Goal: Task Accomplishment & Management: Manage account settings

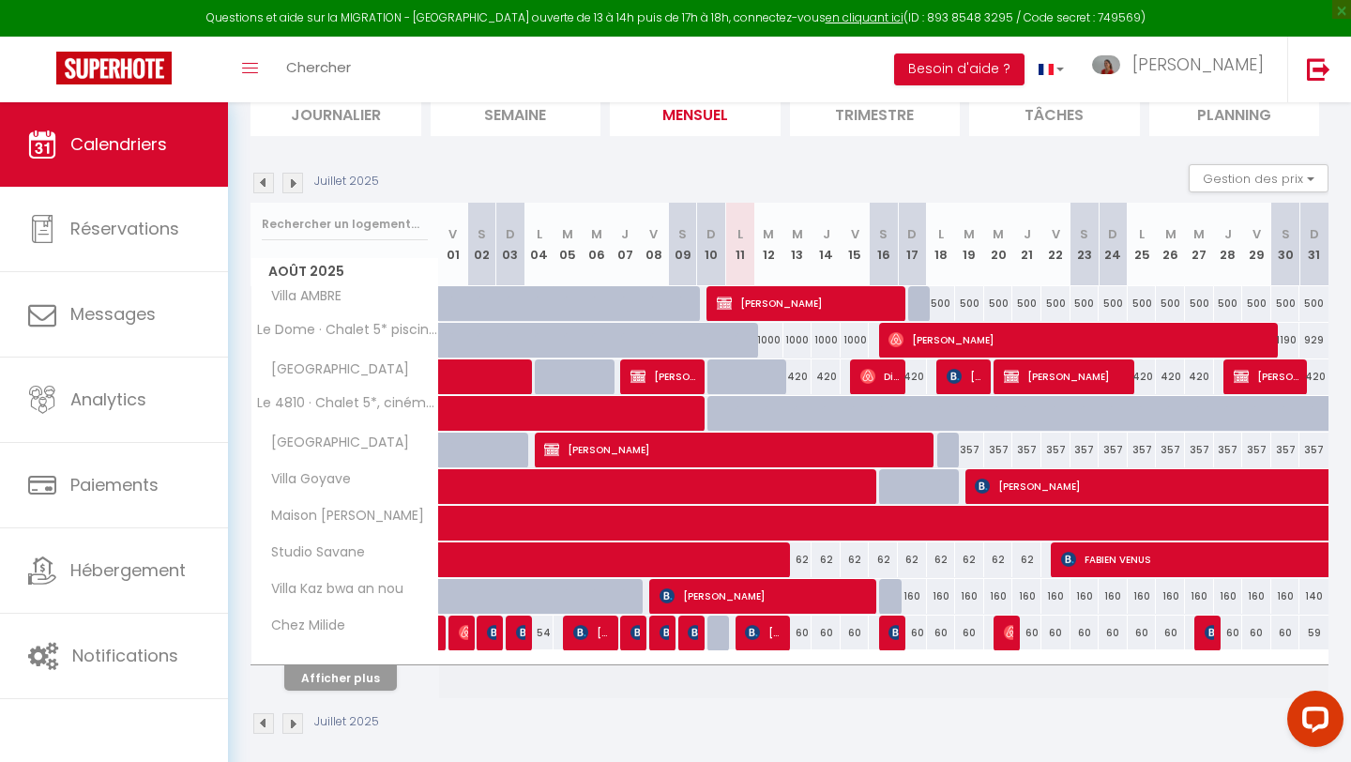
scroll to position [155, 0]
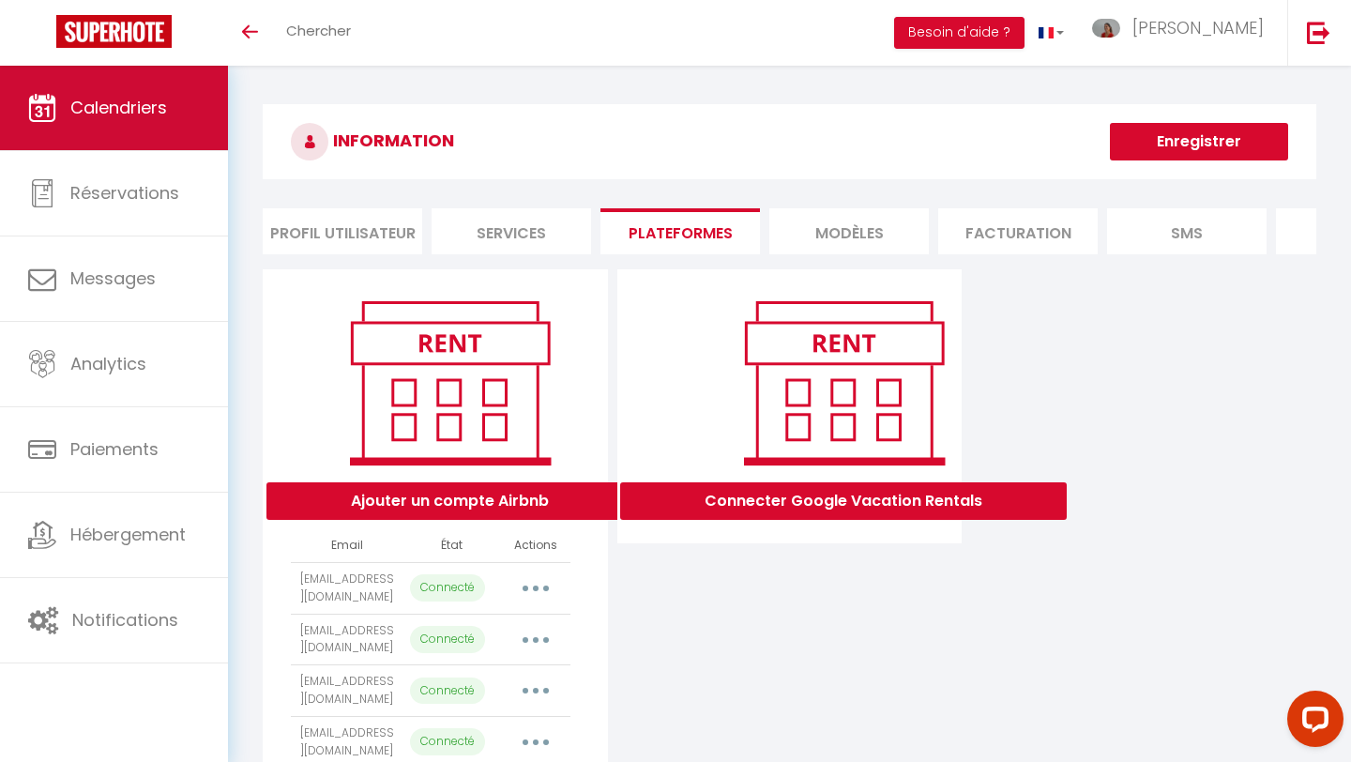
click at [121, 104] on span "Calendriers" at bounding box center [118, 107] width 97 height 23
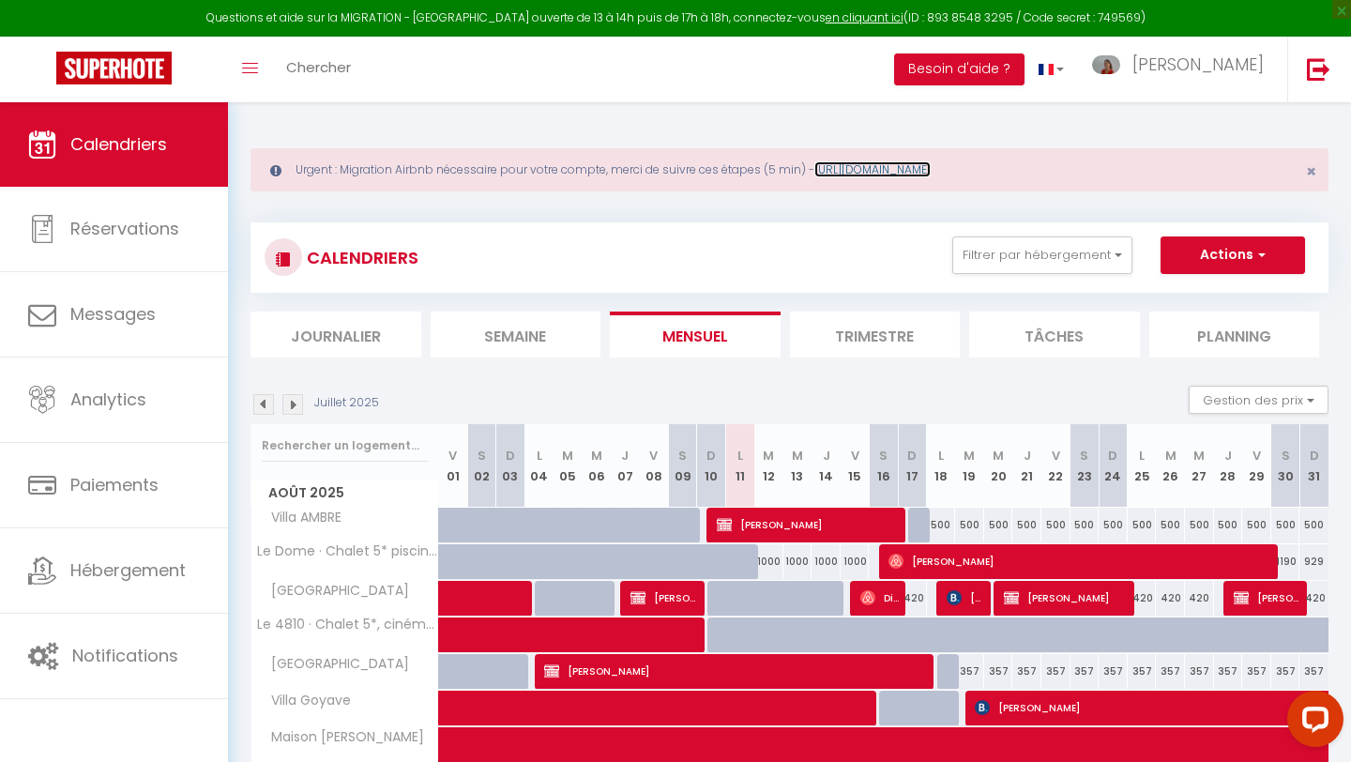
click at [931, 170] on link "[URL][DOMAIN_NAME]" at bounding box center [873, 169] width 116 height 16
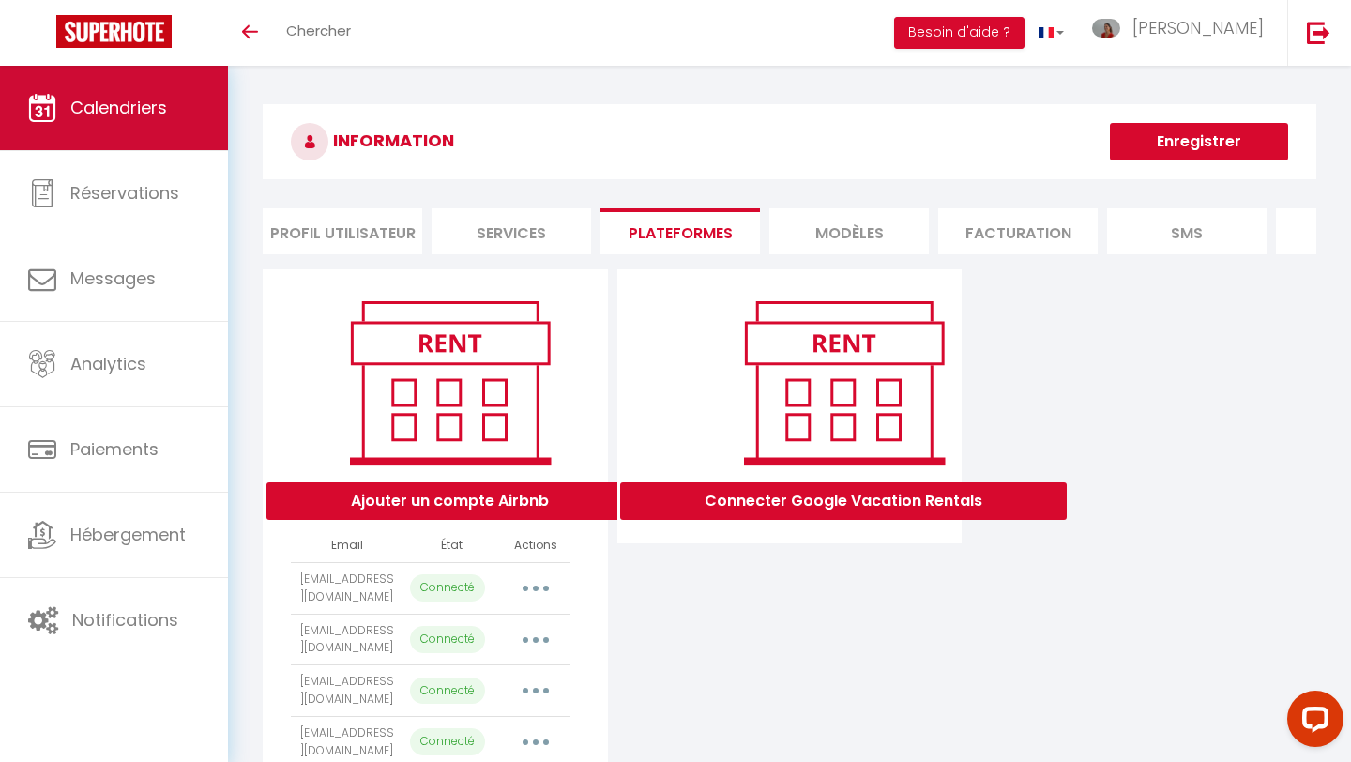
click at [129, 99] on span "Calendriers" at bounding box center [118, 107] width 97 height 23
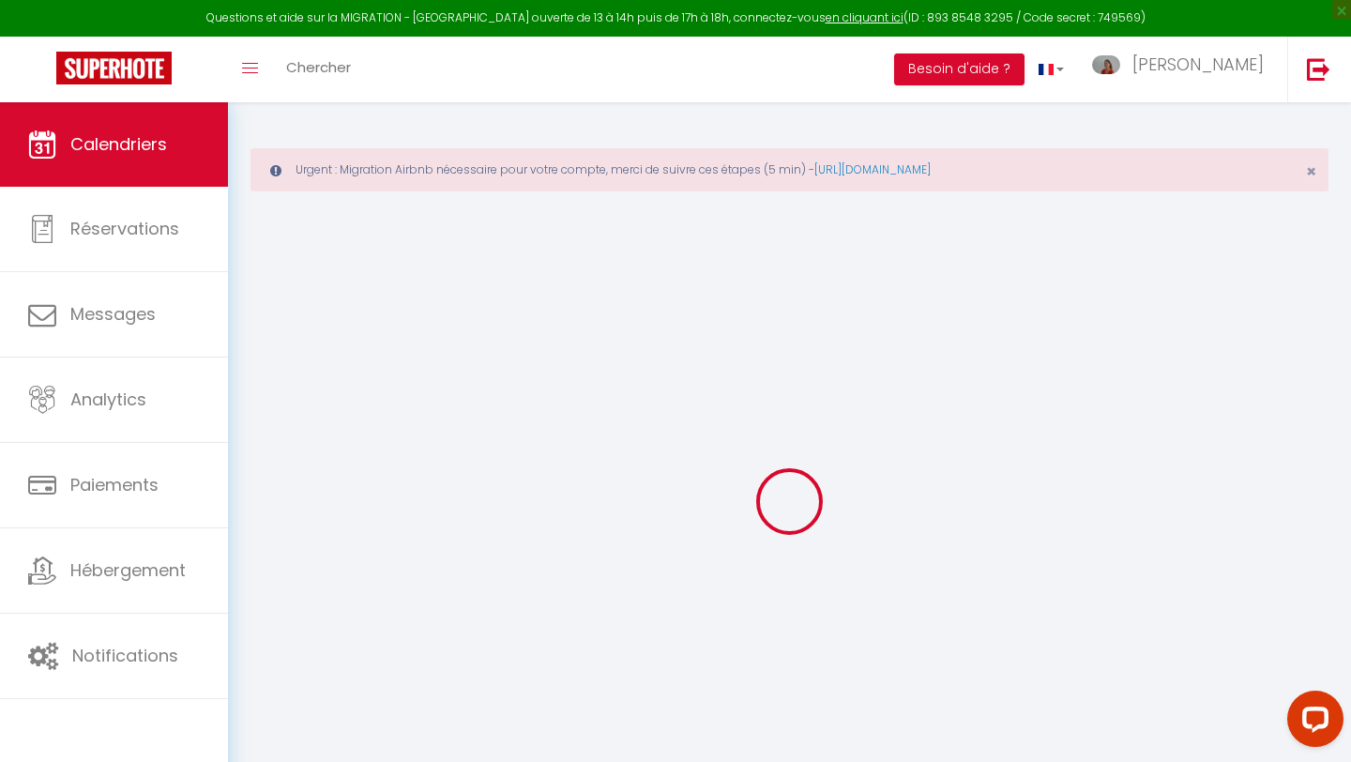
select select
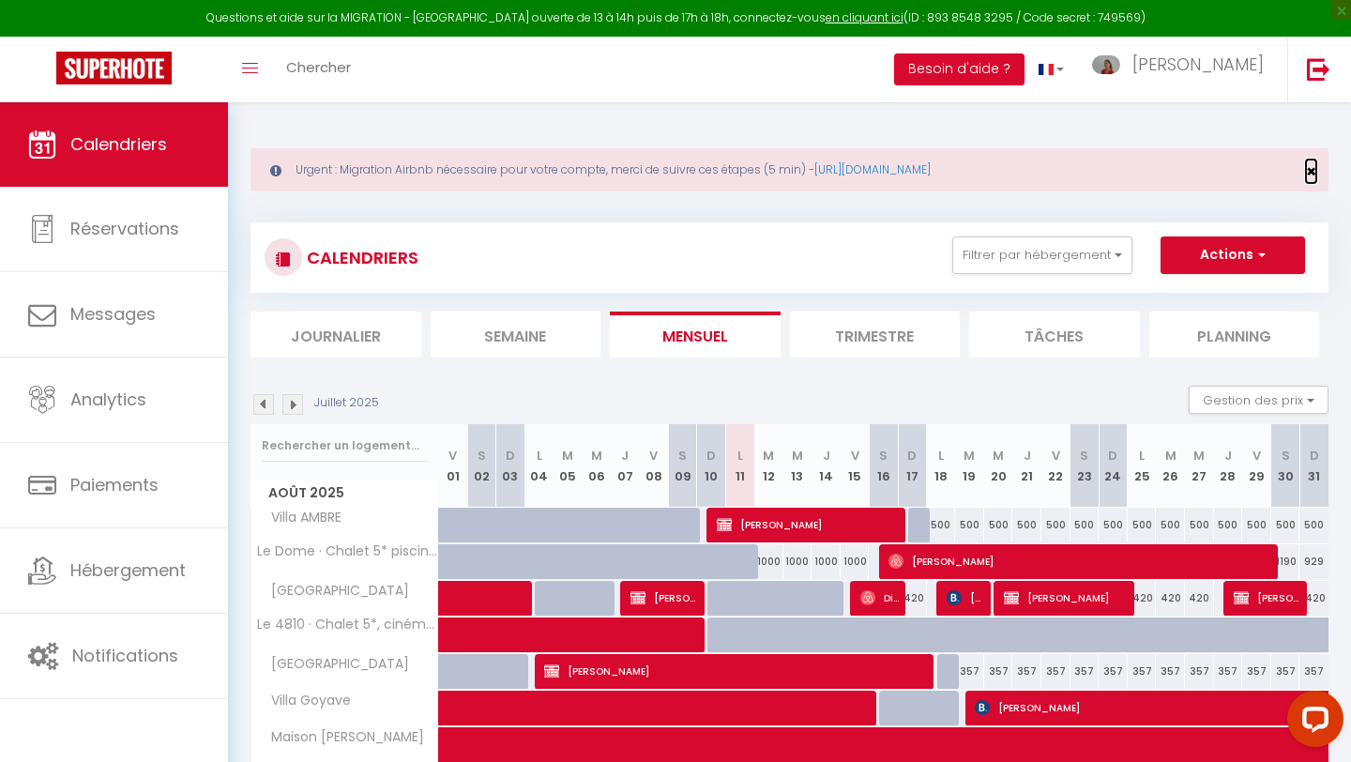
drag, startPoint x: 1306, startPoint y: 170, endPoint x: 1290, endPoint y: 175, distance: 16.9
click at [1306, 170] on span "×" at bounding box center [1311, 171] width 10 height 23
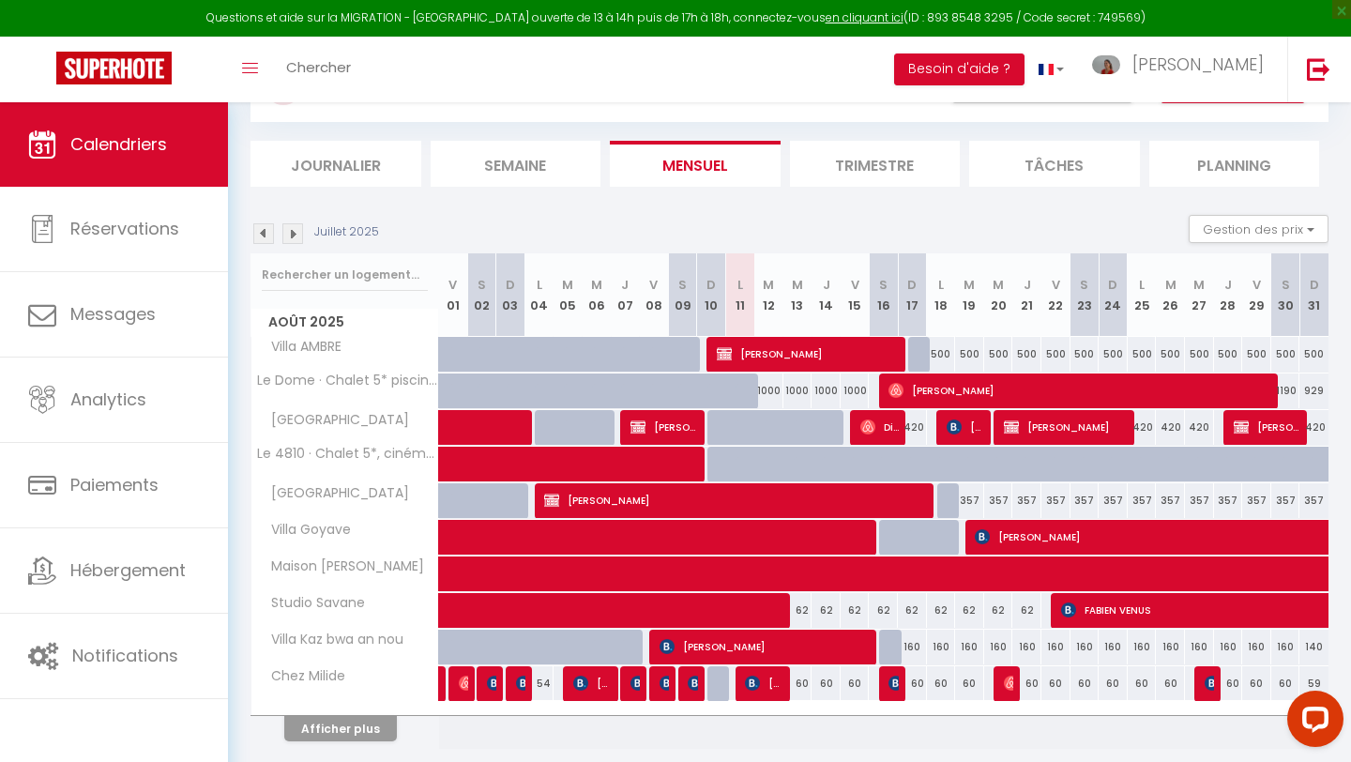
scroll to position [155, 0]
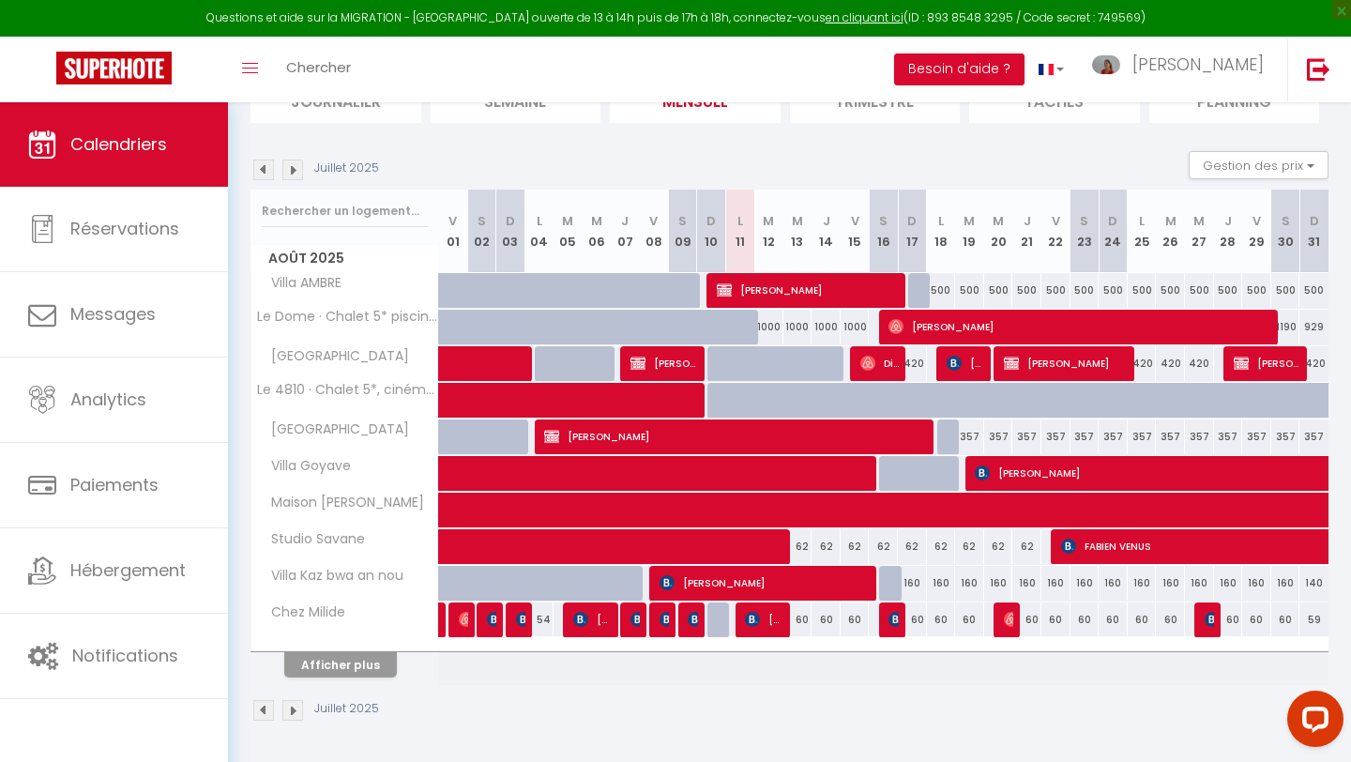
click at [743, 365] on div at bounding box center [750, 375] width 29 height 36
type input "420"
select select "1"
type input "Lun 11 Août 2025"
type input "[DATE] Août 2025"
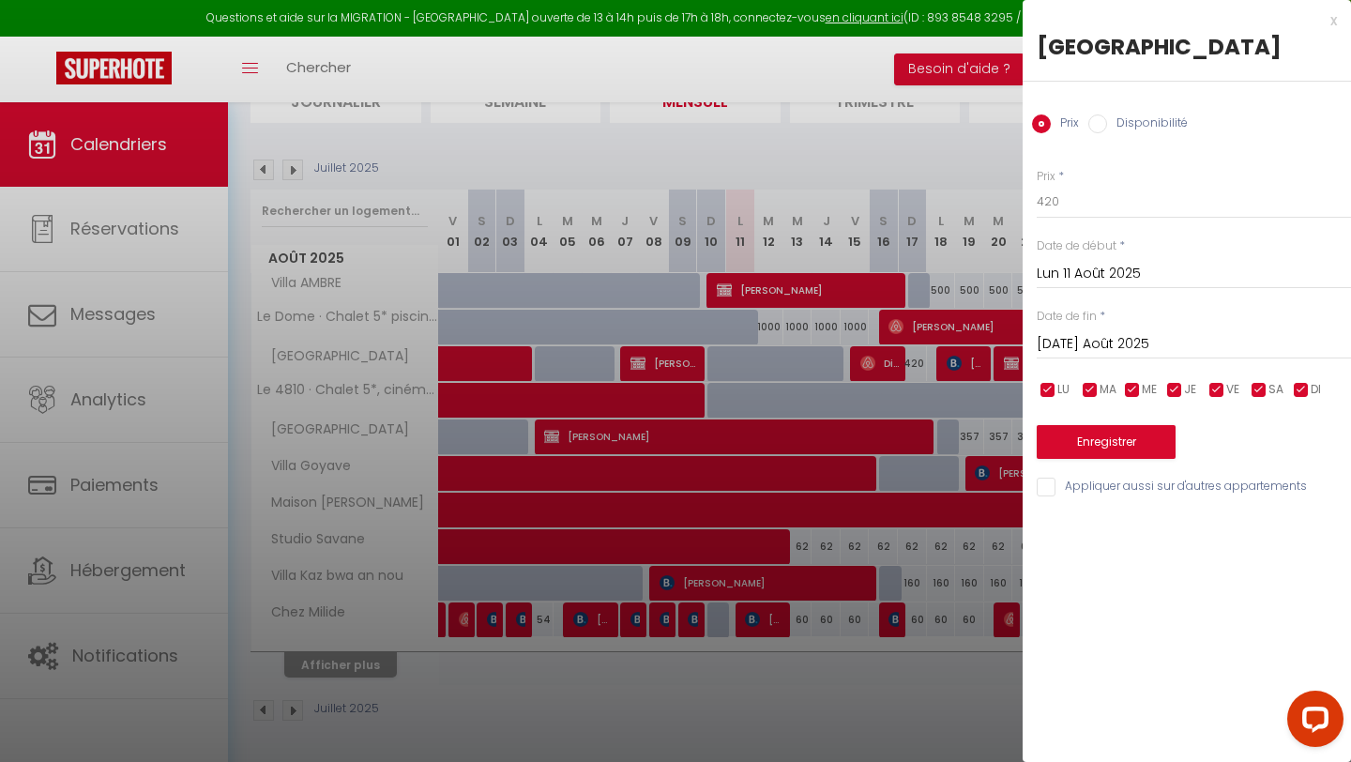
click at [1093, 276] on input "Lun 11 Août 2025" at bounding box center [1194, 274] width 314 height 24
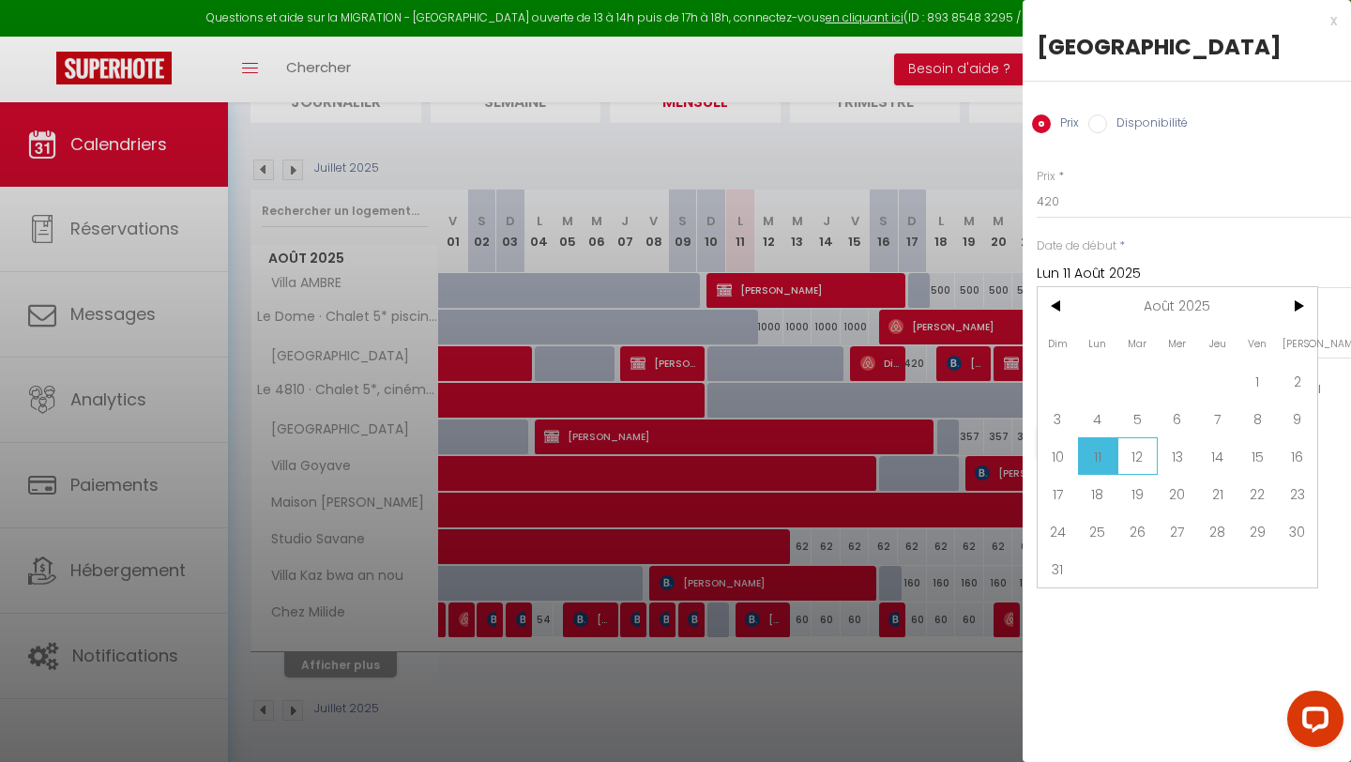
click at [1139, 458] on span "12" at bounding box center [1138, 456] width 40 height 38
type input "[DATE] Août 2025"
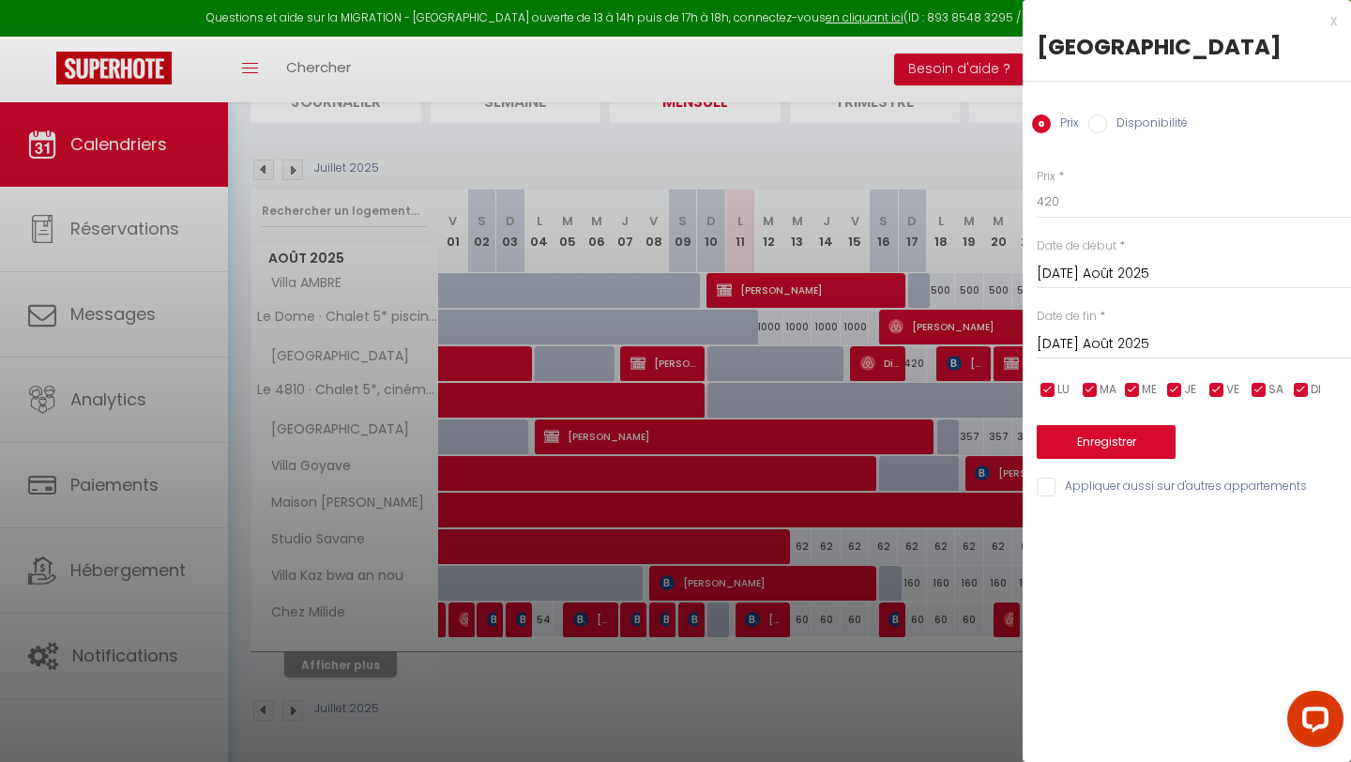
click at [1108, 343] on input "[DATE] Août 2025" at bounding box center [1194, 344] width 314 height 24
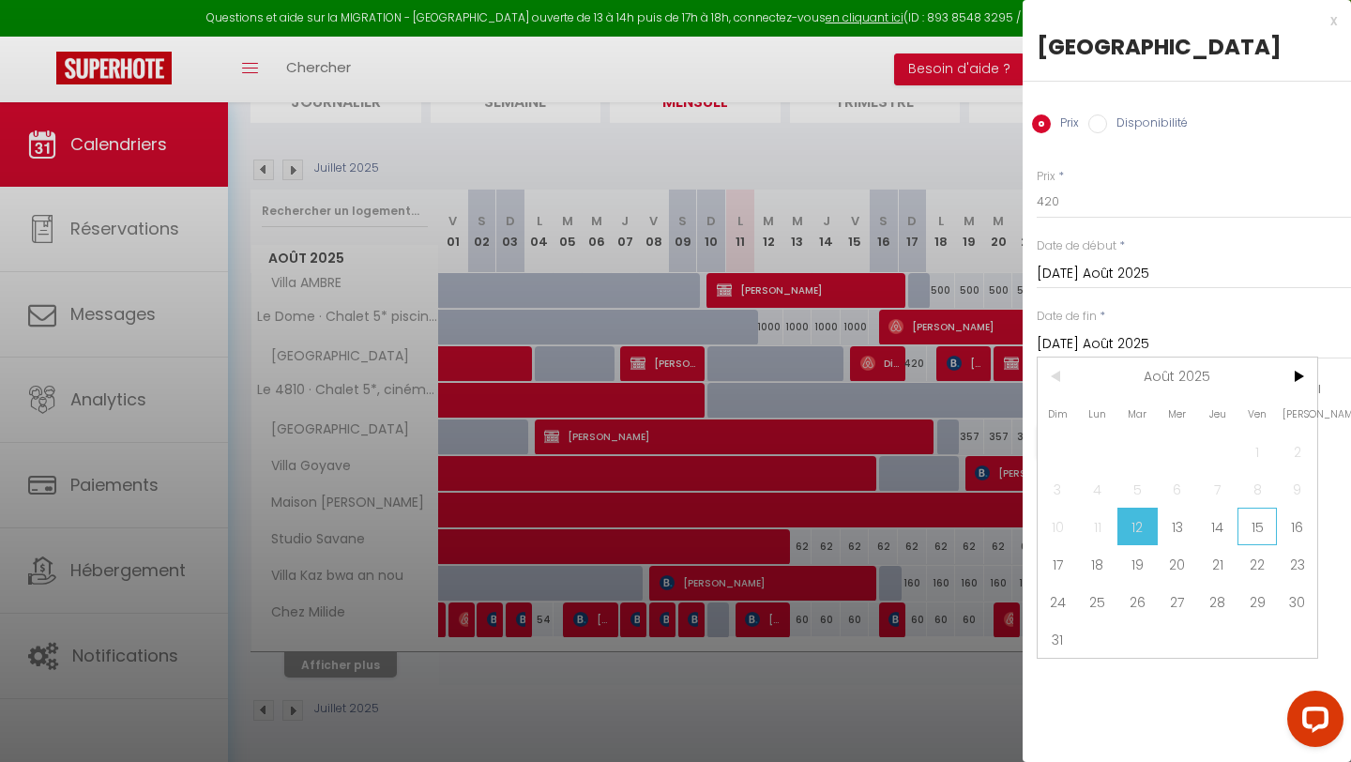
click at [1267, 526] on span "15" at bounding box center [1258, 527] width 40 height 38
type input "Ven 15 Août 2025"
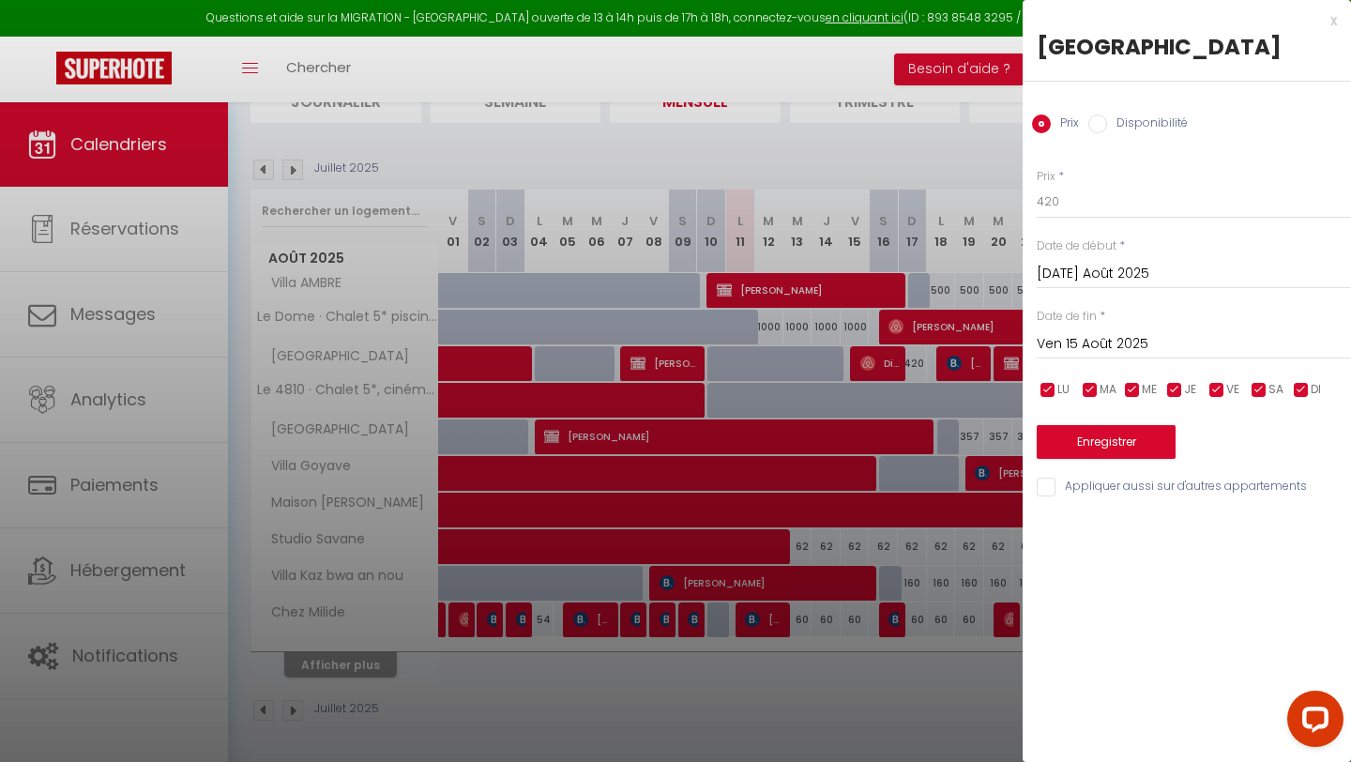
click at [1105, 120] on input "Disponibilité" at bounding box center [1098, 123] width 19 height 19
radio input "true"
radio input "false"
click at [1114, 442] on button "Enregistrer" at bounding box center [1106, 444] width 139 height 34
type input "Lun 11 Août 2025"
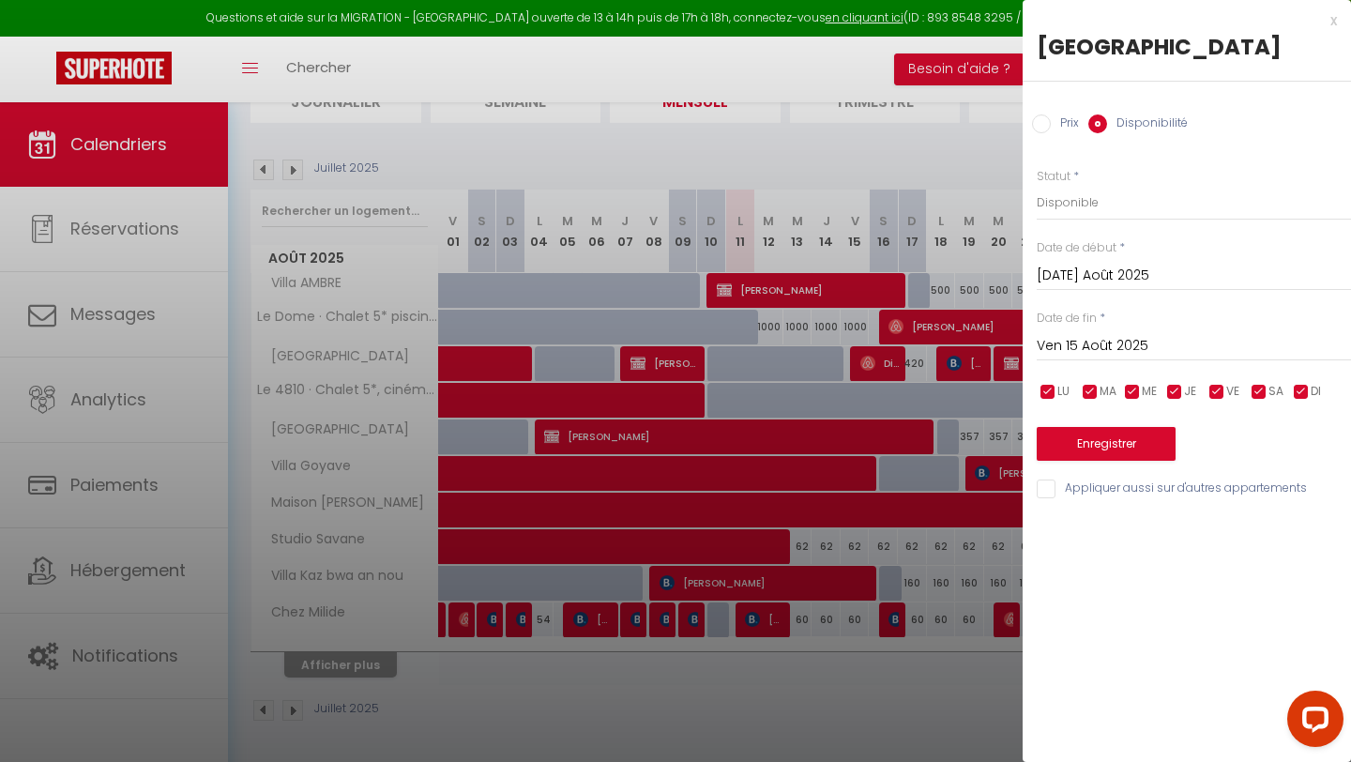
type input "[DEMOGRAPHIC_DATA] 14 Août 2025"
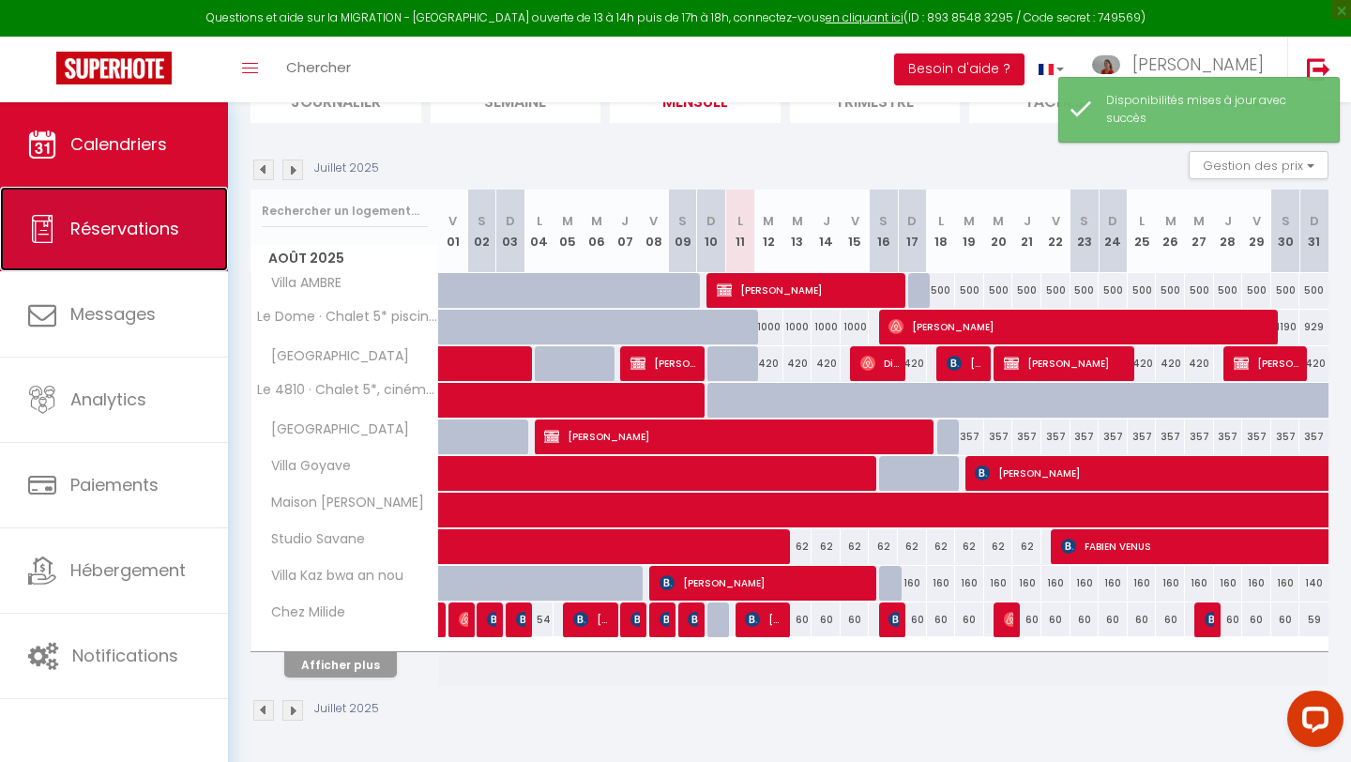
click at [123, 224] on span "Réservations" at bounding box center [124, 228] width 109 height 23
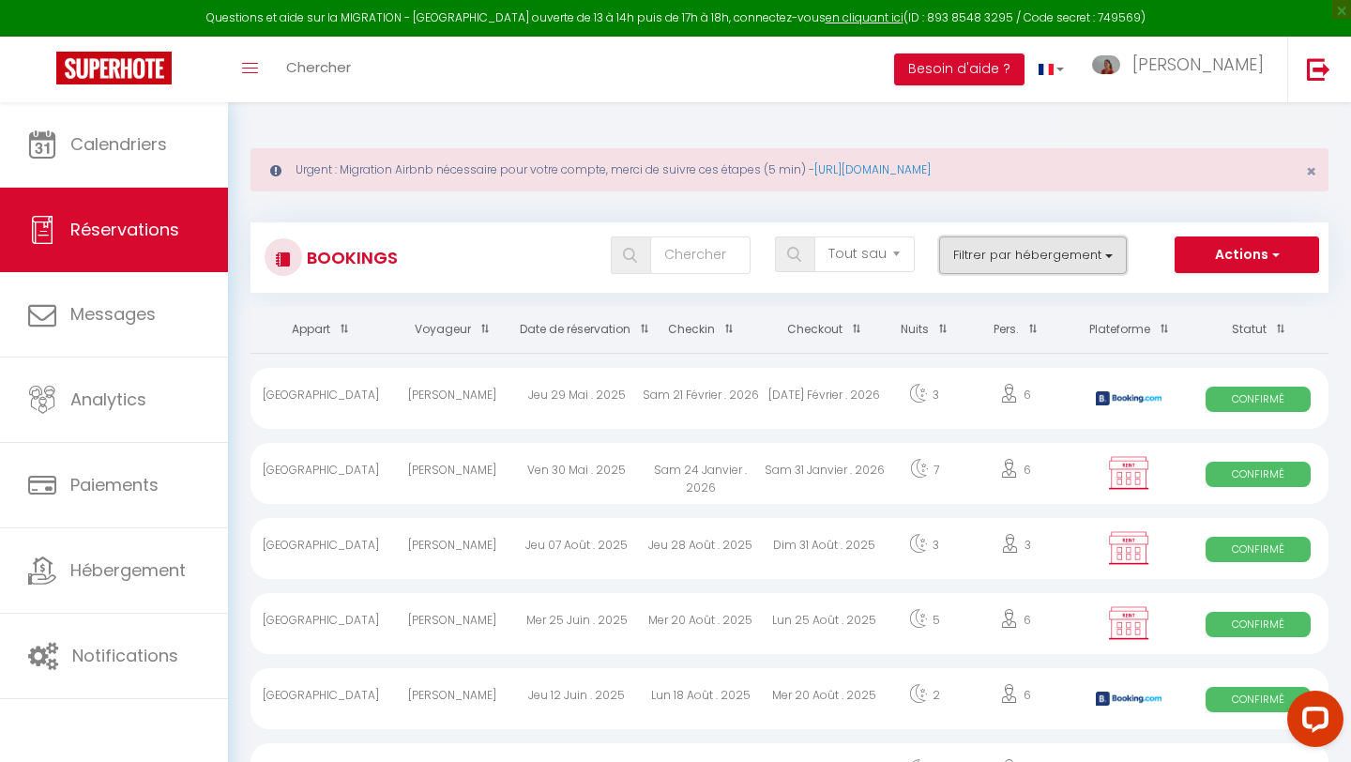
click at [1013, 263] on button "Filtrer par hébergement" at bounding box center [1033, 255] width 188 height 38
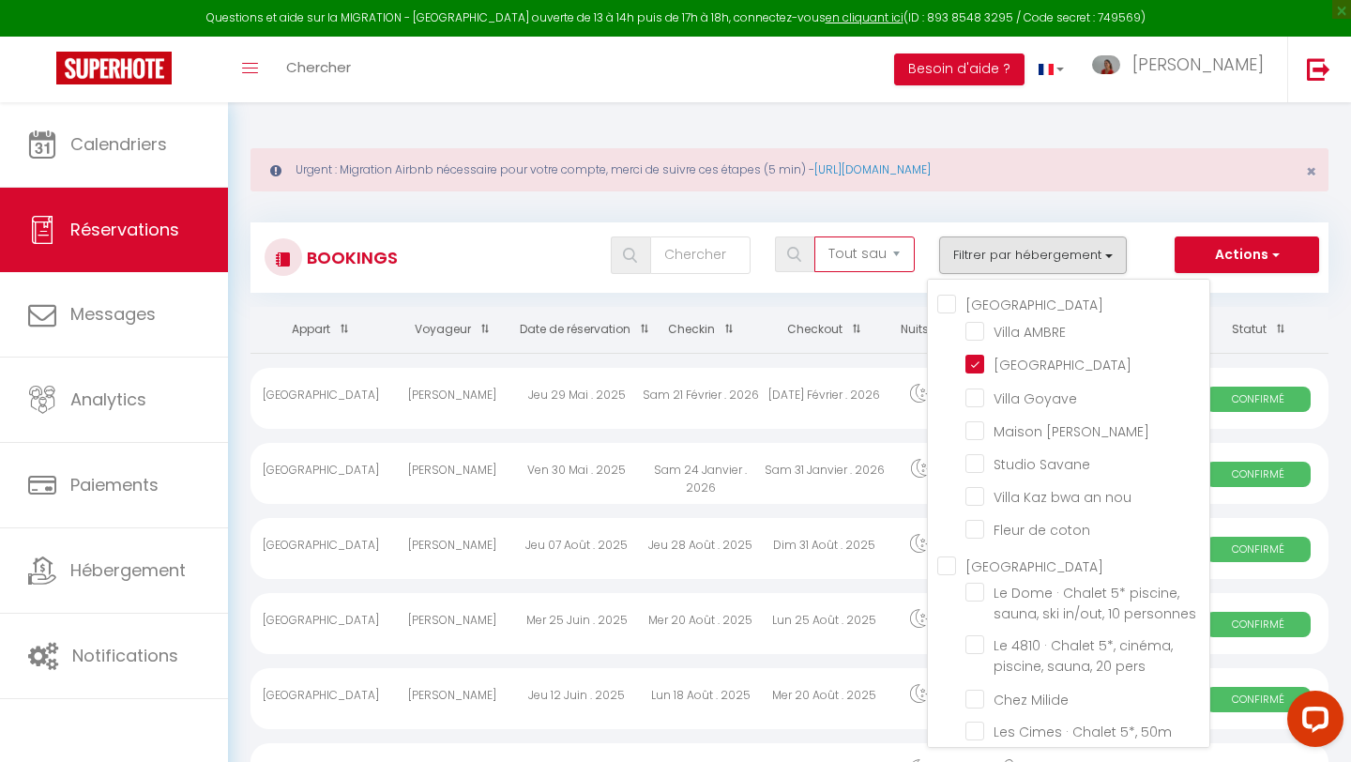
click at [823, 249] on select "Tous les statuts Annulé Confirmé Non Confirmé Tout sauf annulé No Show Request" at bounding box center [865, 254] width 100 height 36
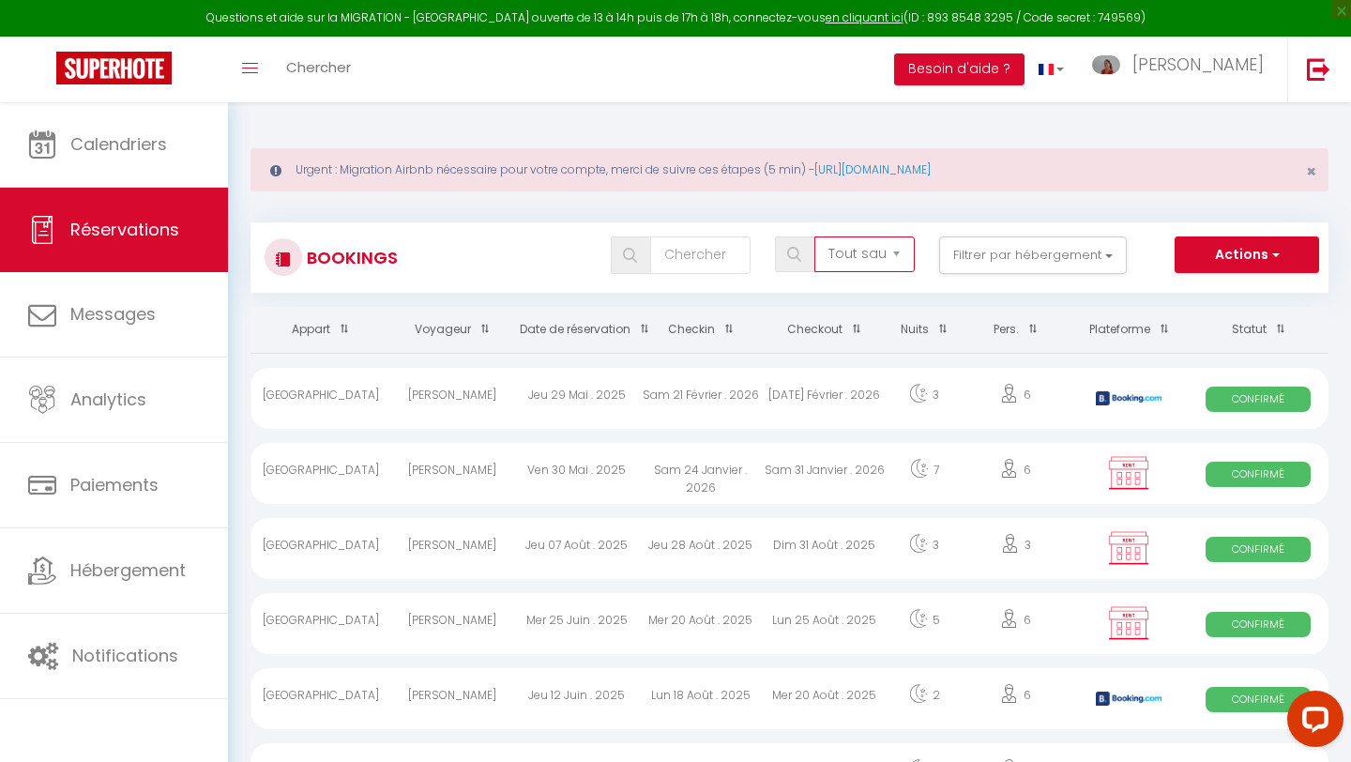
select select "cancelled"
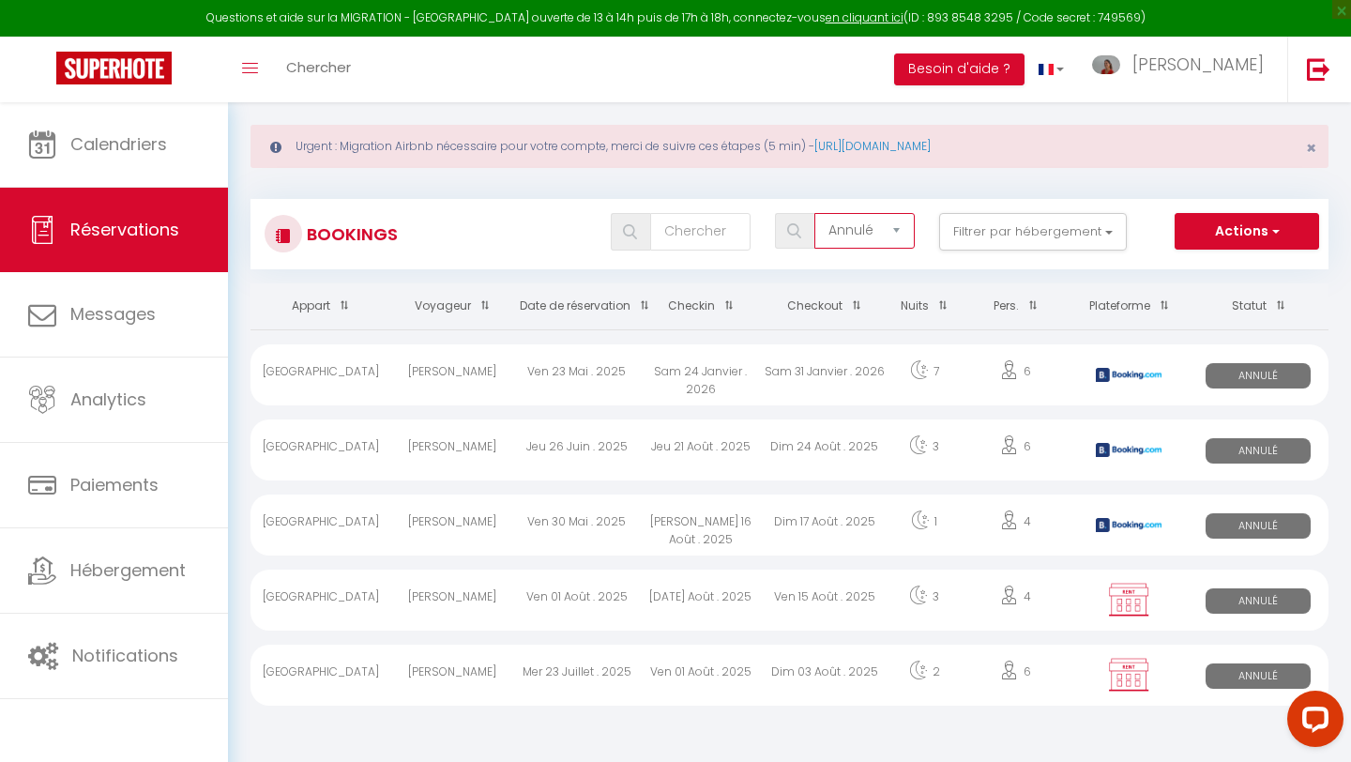
scroll to position [24, 0]
click at [1258, 602] on span "Annulé" at bounding box center [1258, 599] width 105 height 25
select select "OK"
select select "KO"
select select "0"
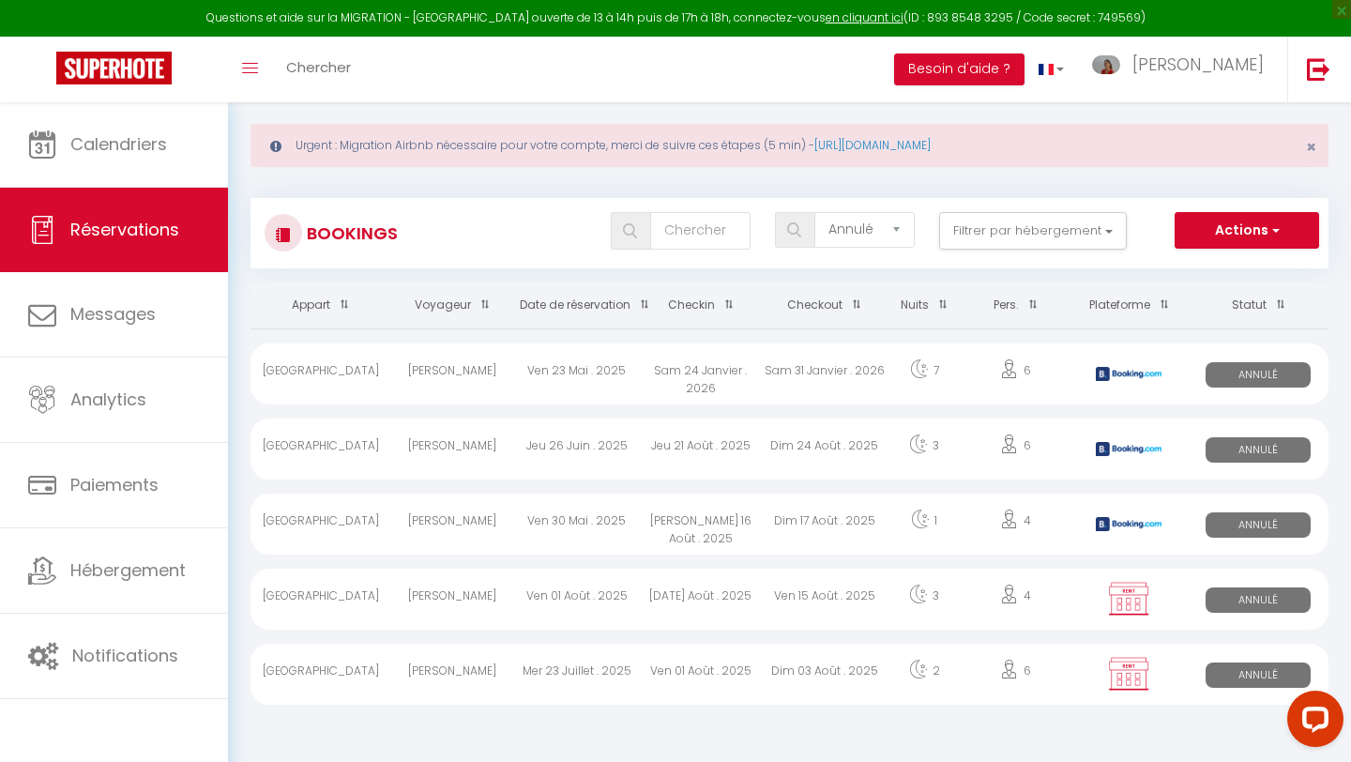
select select "0"
select select "1"
select select
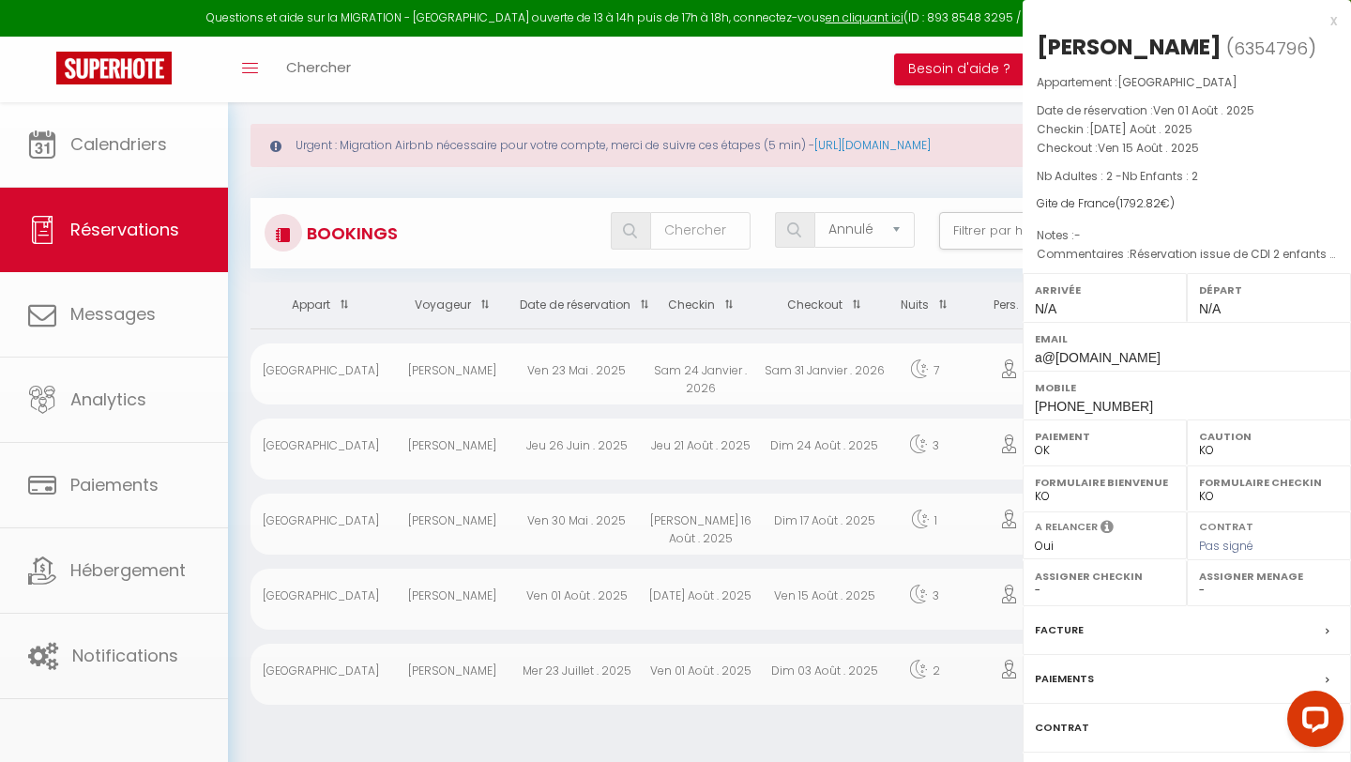
select select "47566"
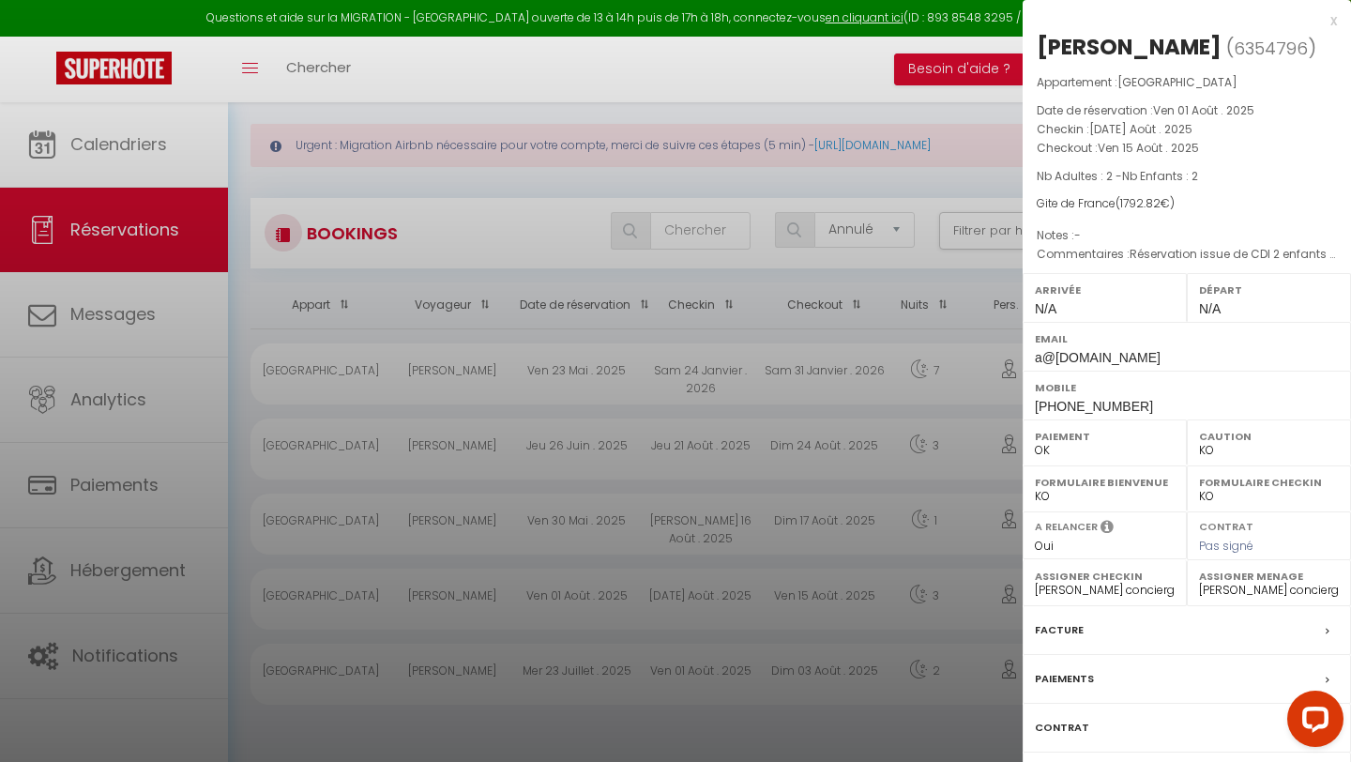
scroll to position [102, 0]
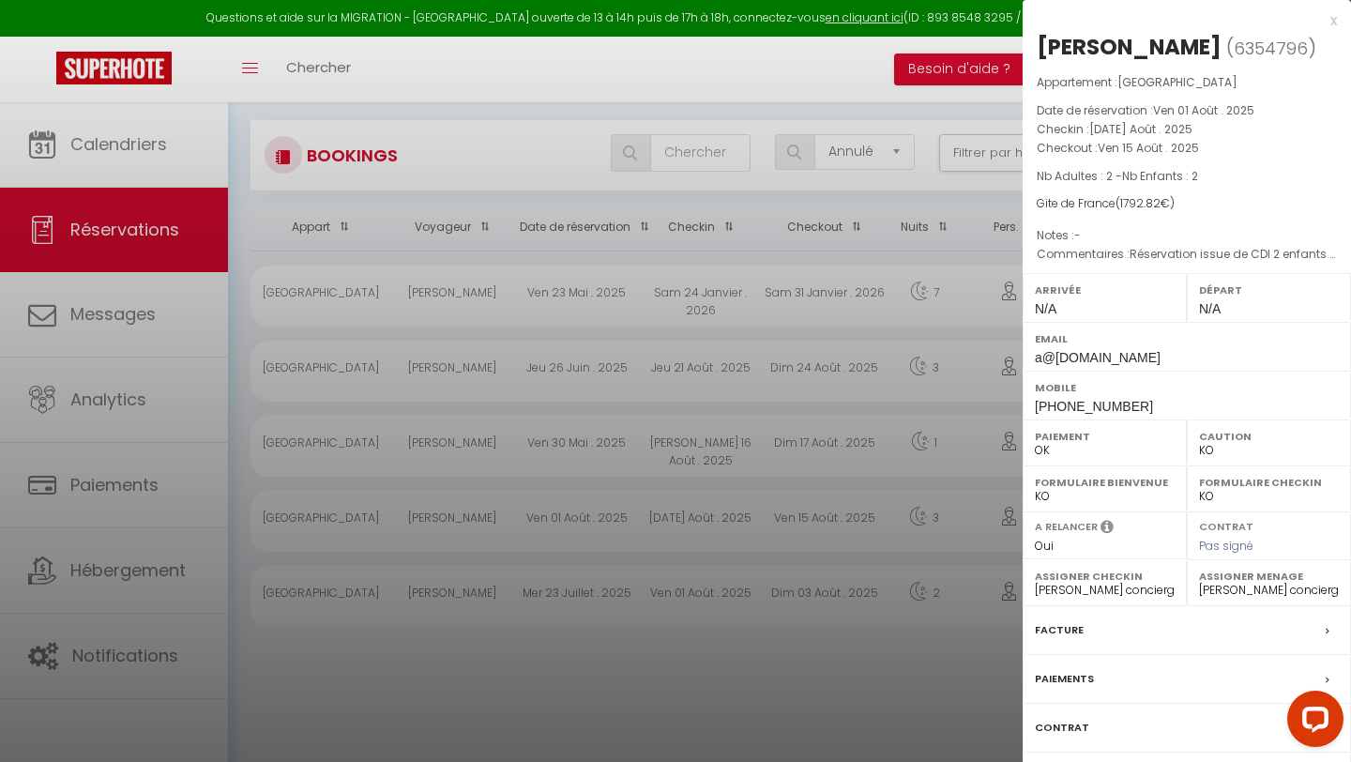
click at [1062, 723] on label "Contrat" at bounding box center [1062, 728] width 54 height 20
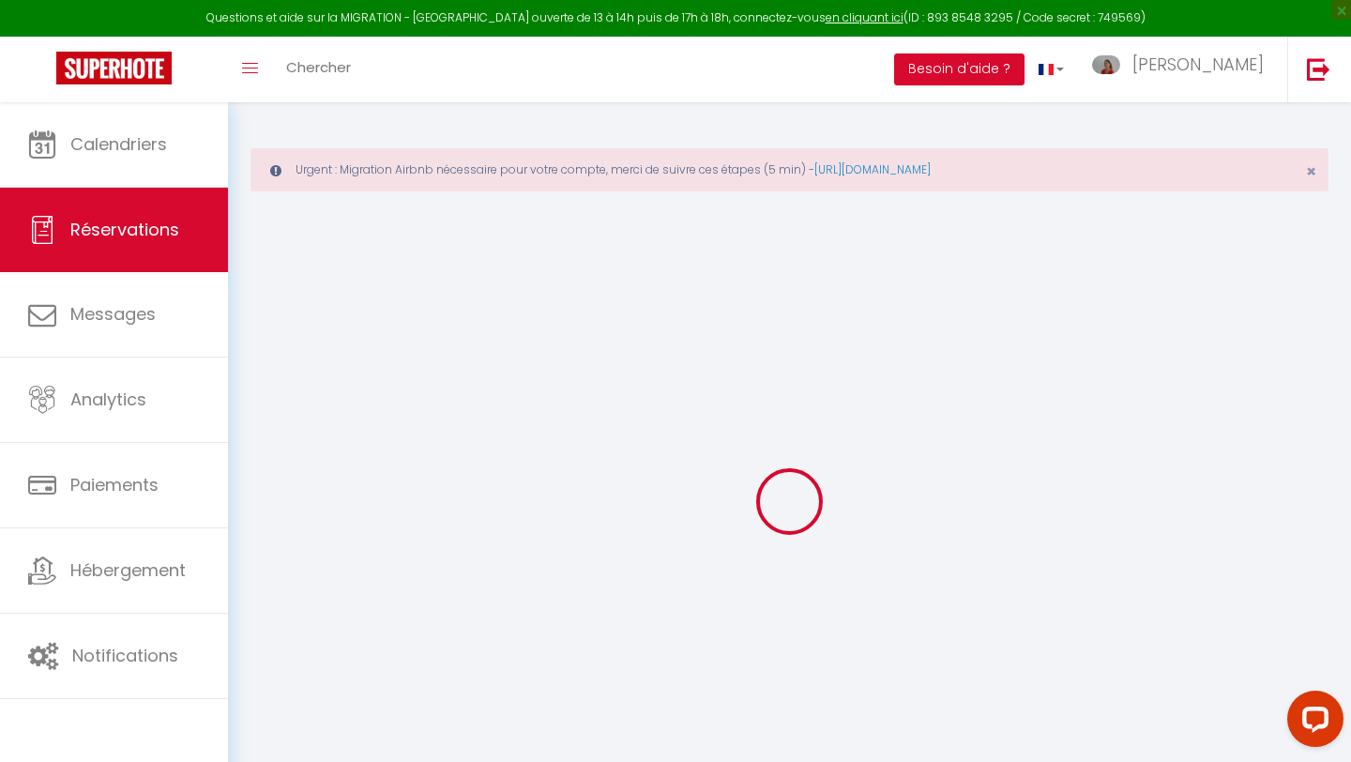
select select
checkbox input "false"
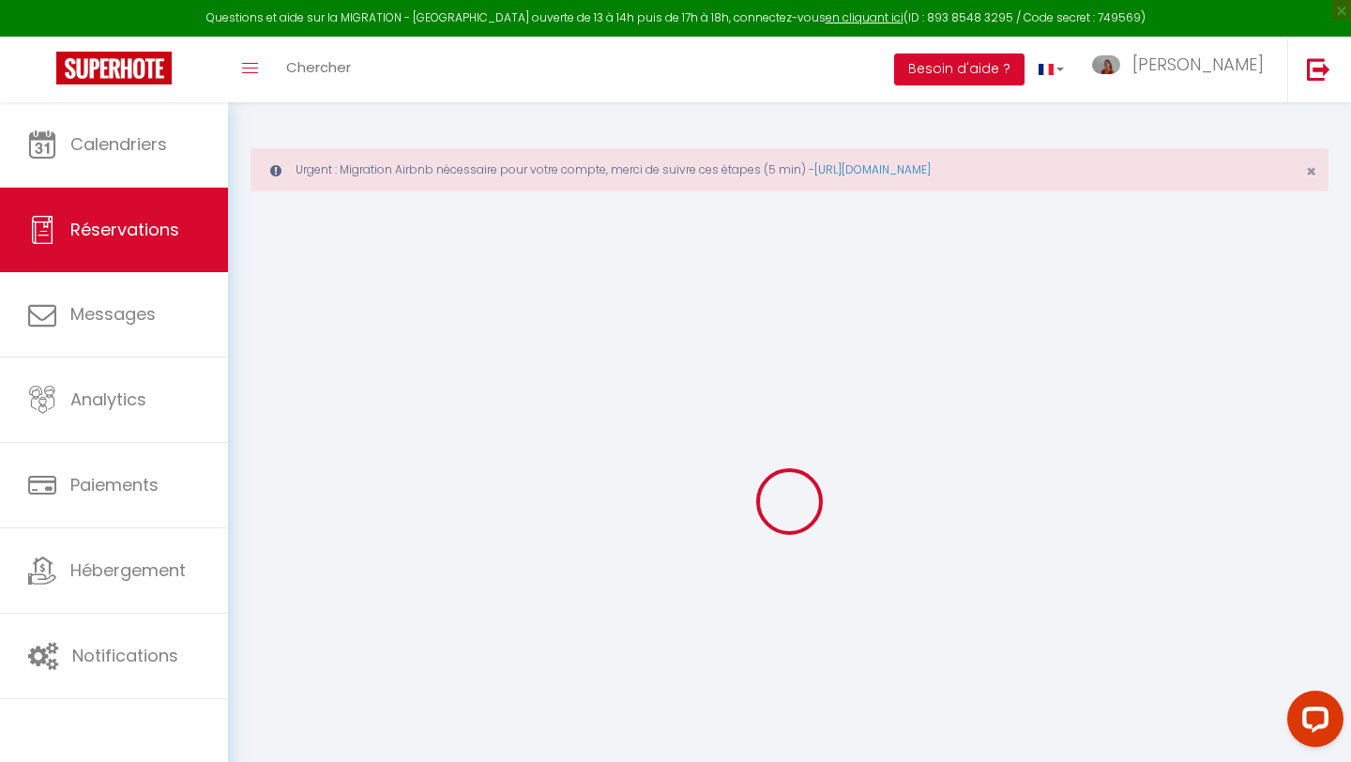
type textarea "Réservation issue de CDI 2 enfants 13 et 5 ans et 1 bébé"
select select
checkbox input "false"
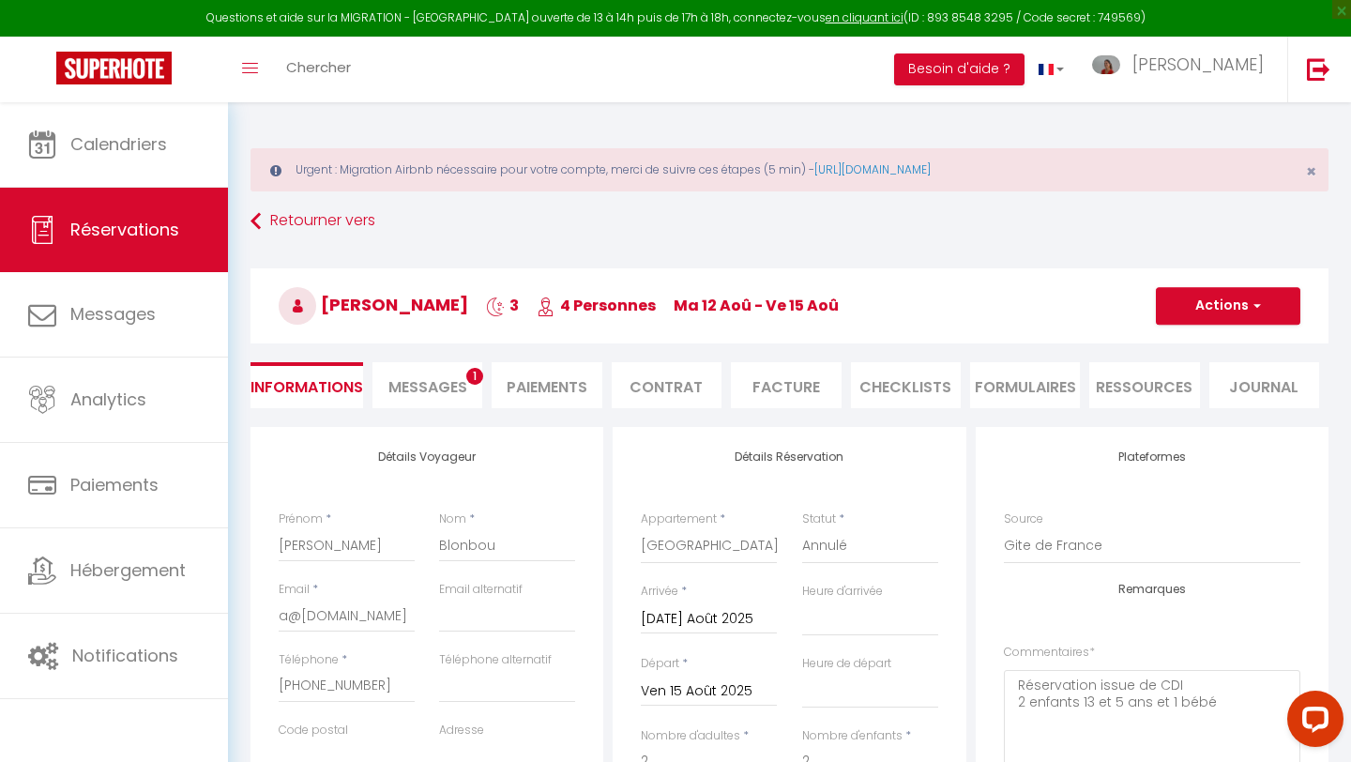
select select
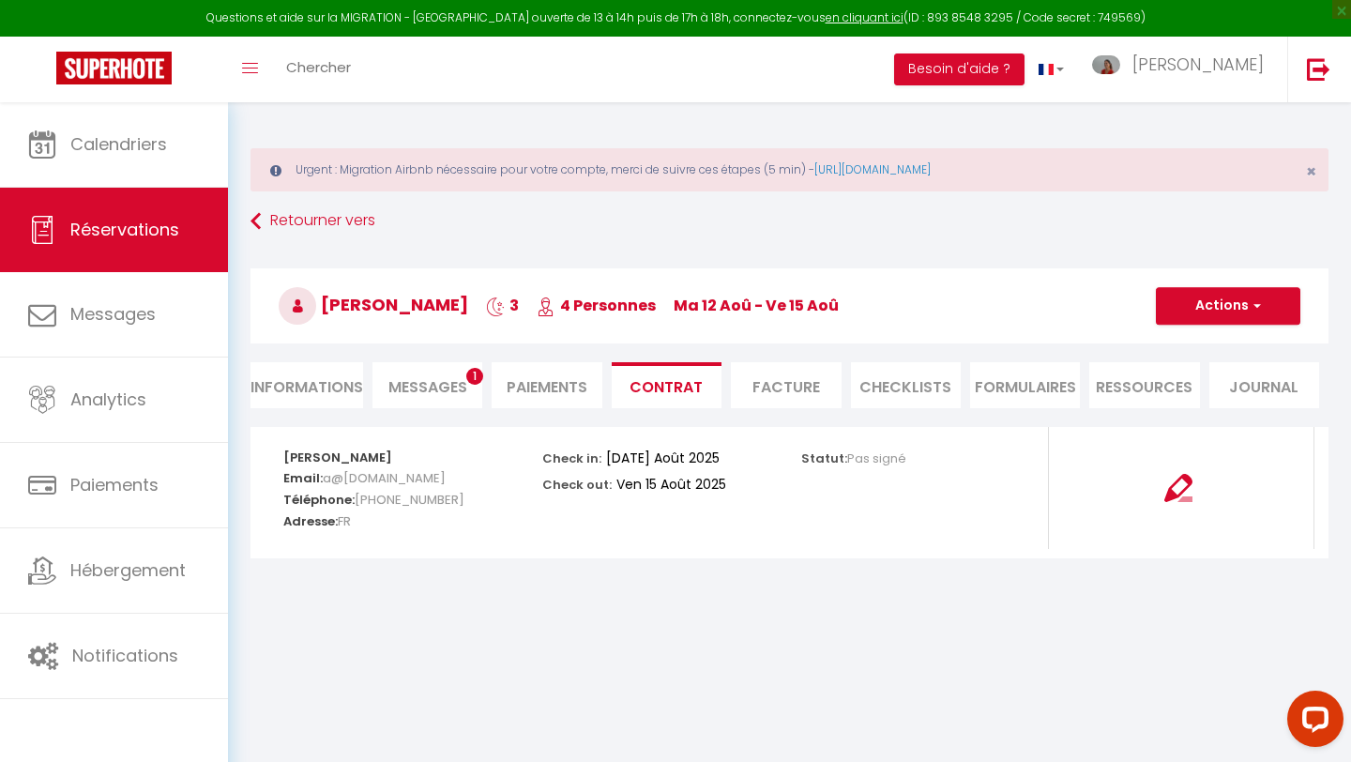
select select
click at [328, 390] on li "Informations" at bounding box center [307, 385] width 113 height 46
select select
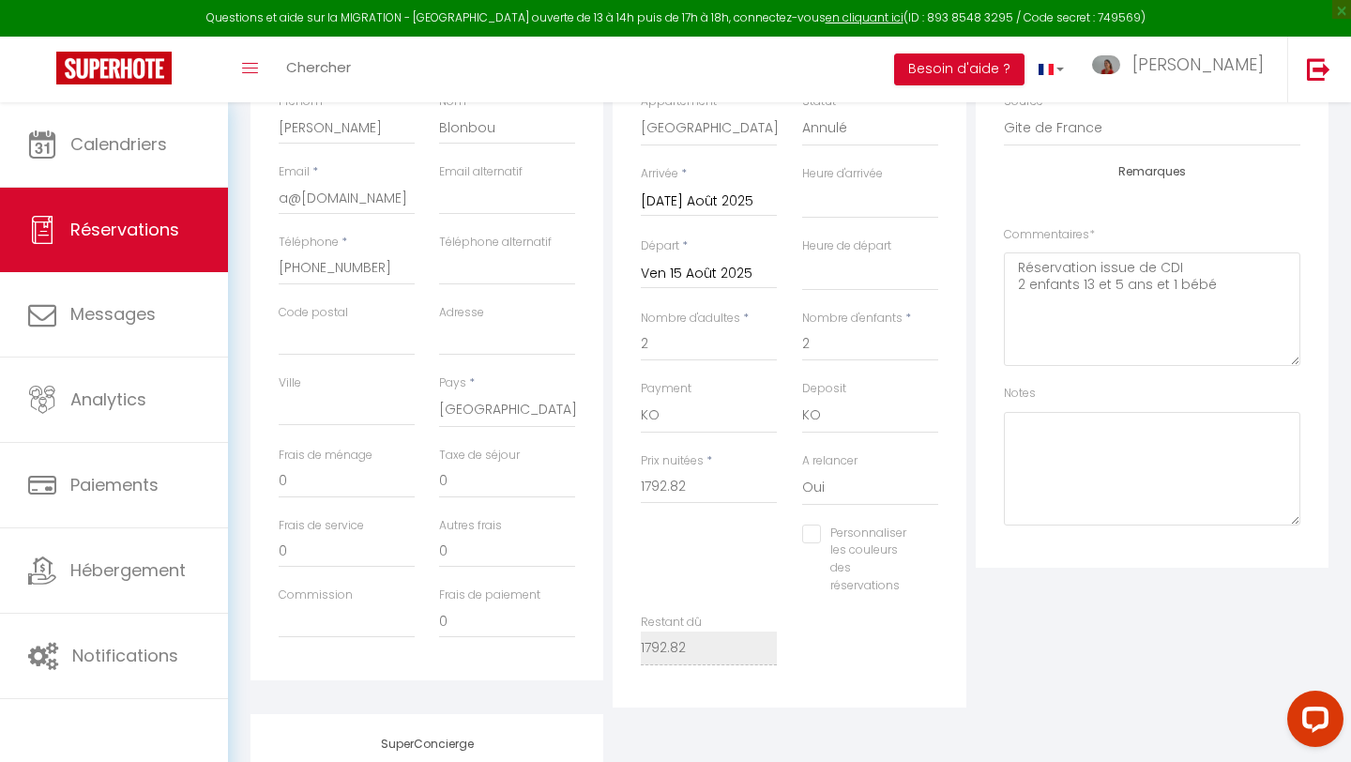
scroll to position [419, 0]
click at [701, 422] on select "OK KO" at bounding box center [709, 414] width 136 height 36
select select "12"
select select
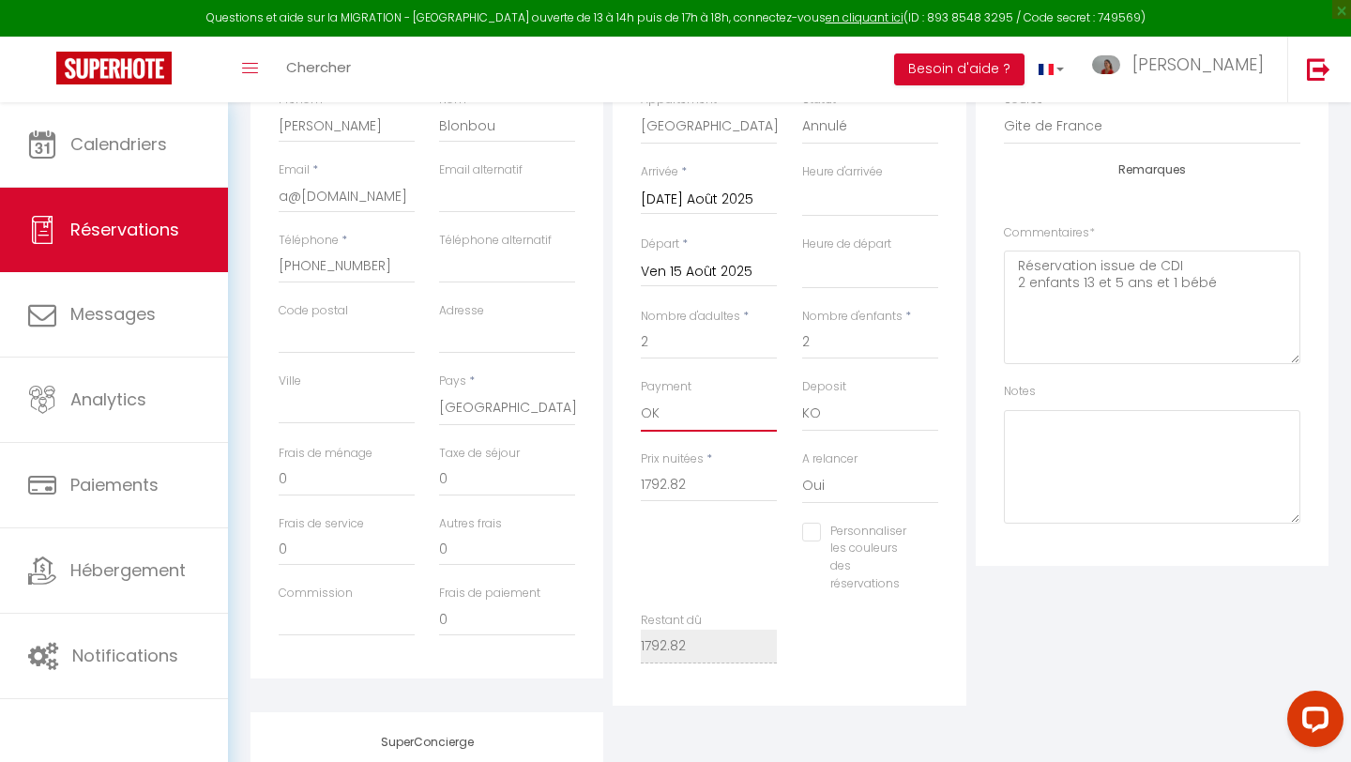
checkbox input "false"
click at [827, 415] on select "OK KO" at bounding box center [870, 414] width 136 height 36
select select "15"
select select
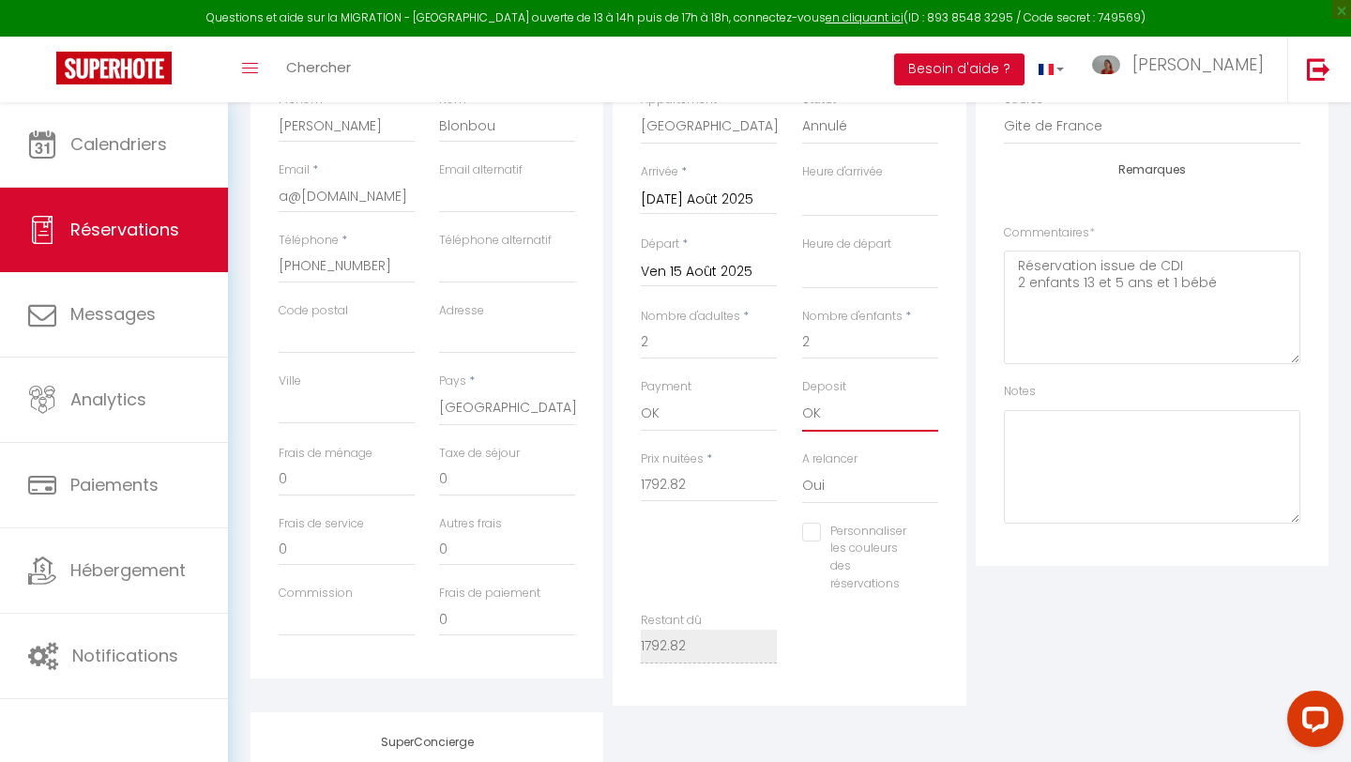
checkbox input "false"
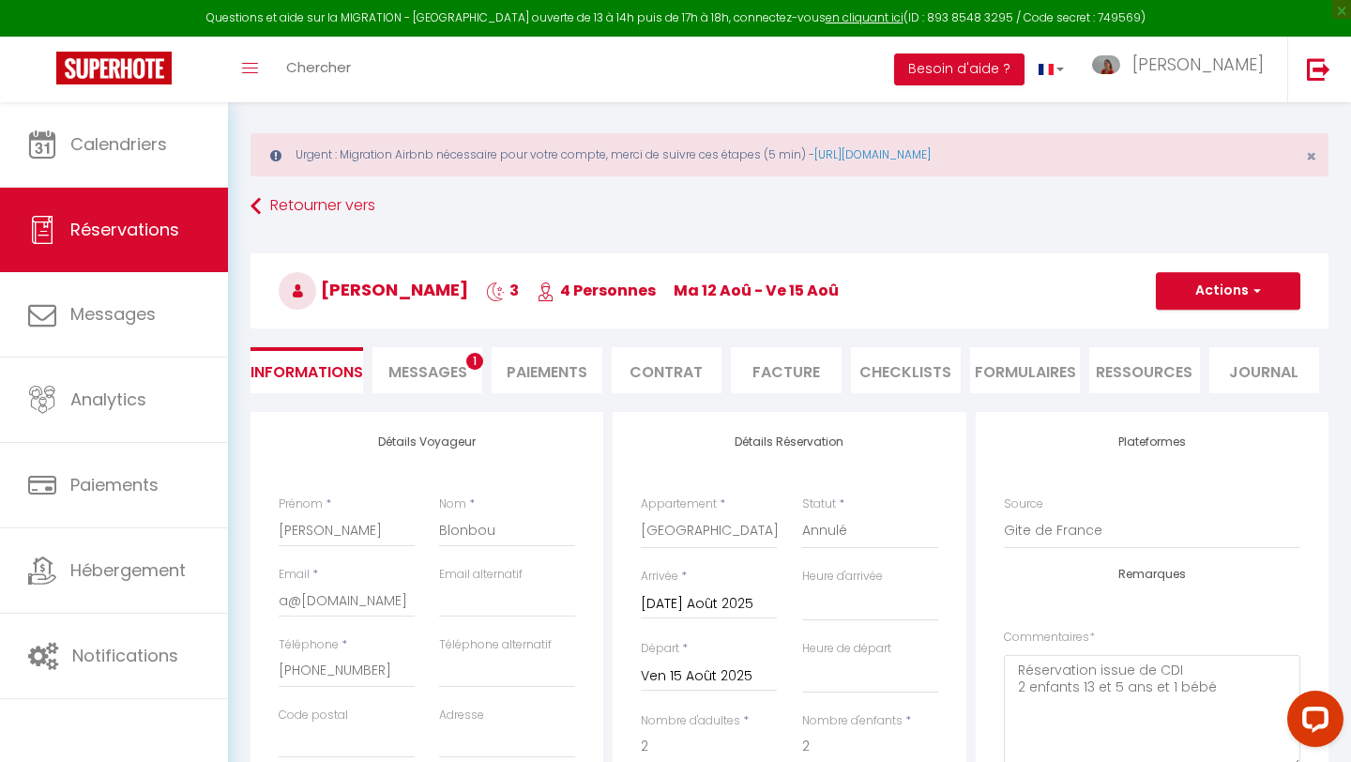
scroll to position [0, 0]
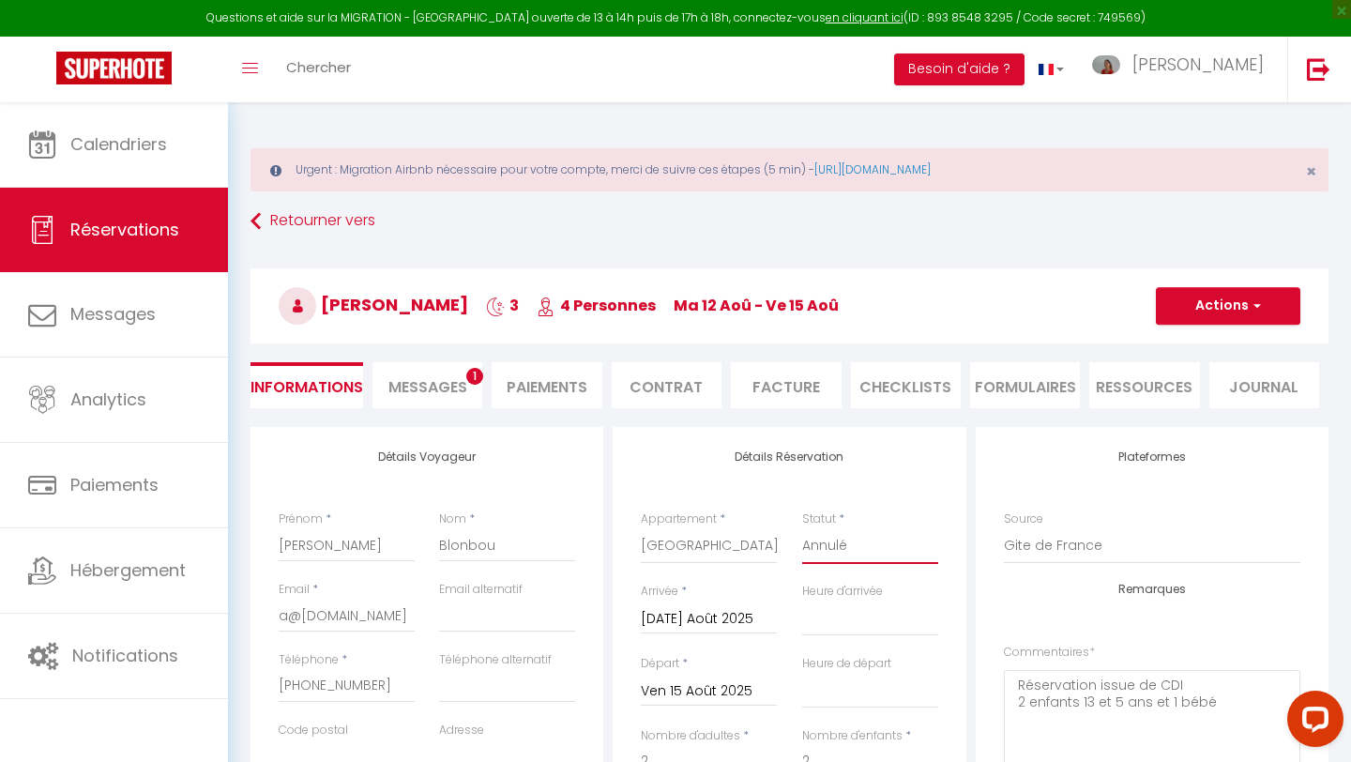
click at [843, 553] on select "Confirmé Non Confirmé [PERSON_NAME] par le voyageur No Show Request" at bounding box center [870, 546] width 136 height 36
select select "1"
select select
checkbox input "false"
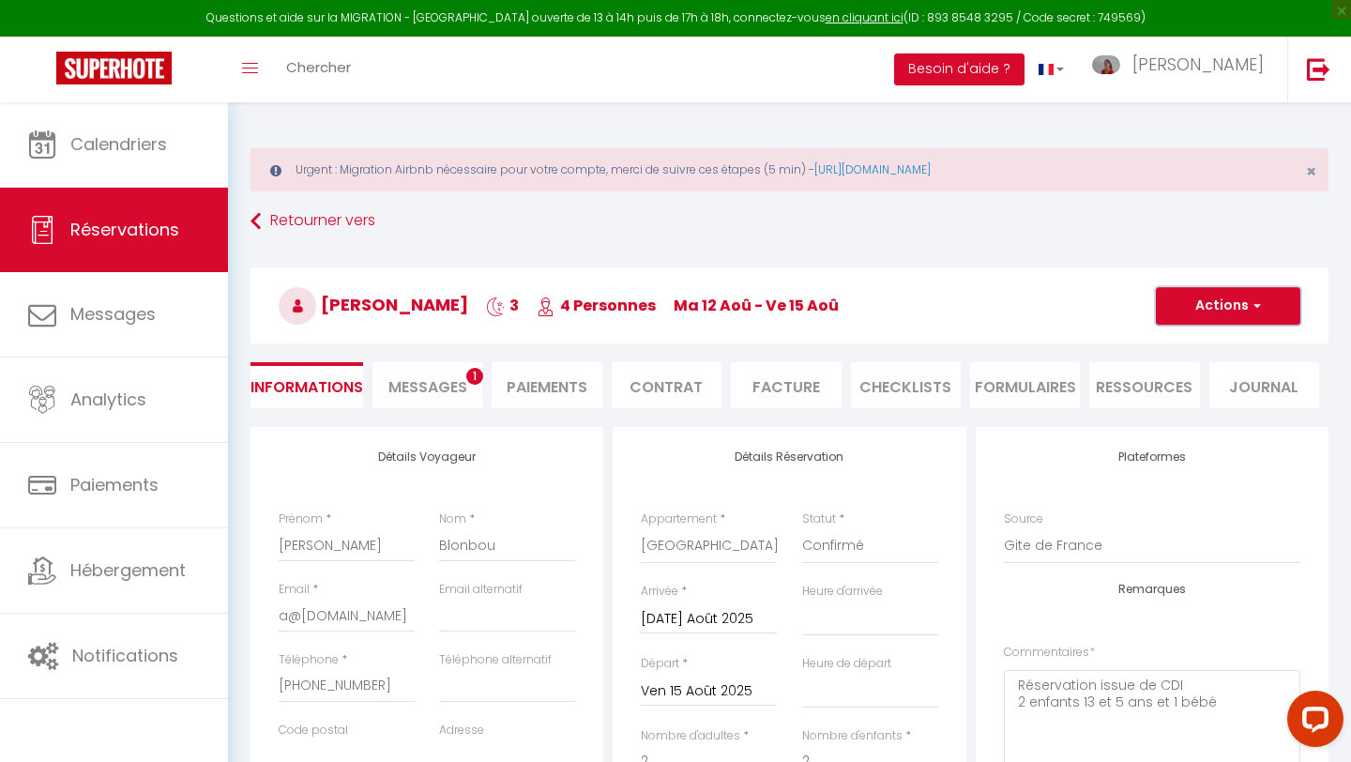
drag, startPoint x: 1215, startPoint y: 305, endPoint x: 1197, endPoint y: 317, distance: 21.6
click at [1215, 305] on button "Actions" at bounding box center [1228, 306] width 145 height 38
click at [1166, 349] on link "Enregistrer" at bounding box center [1209, 347] width 148 height 24
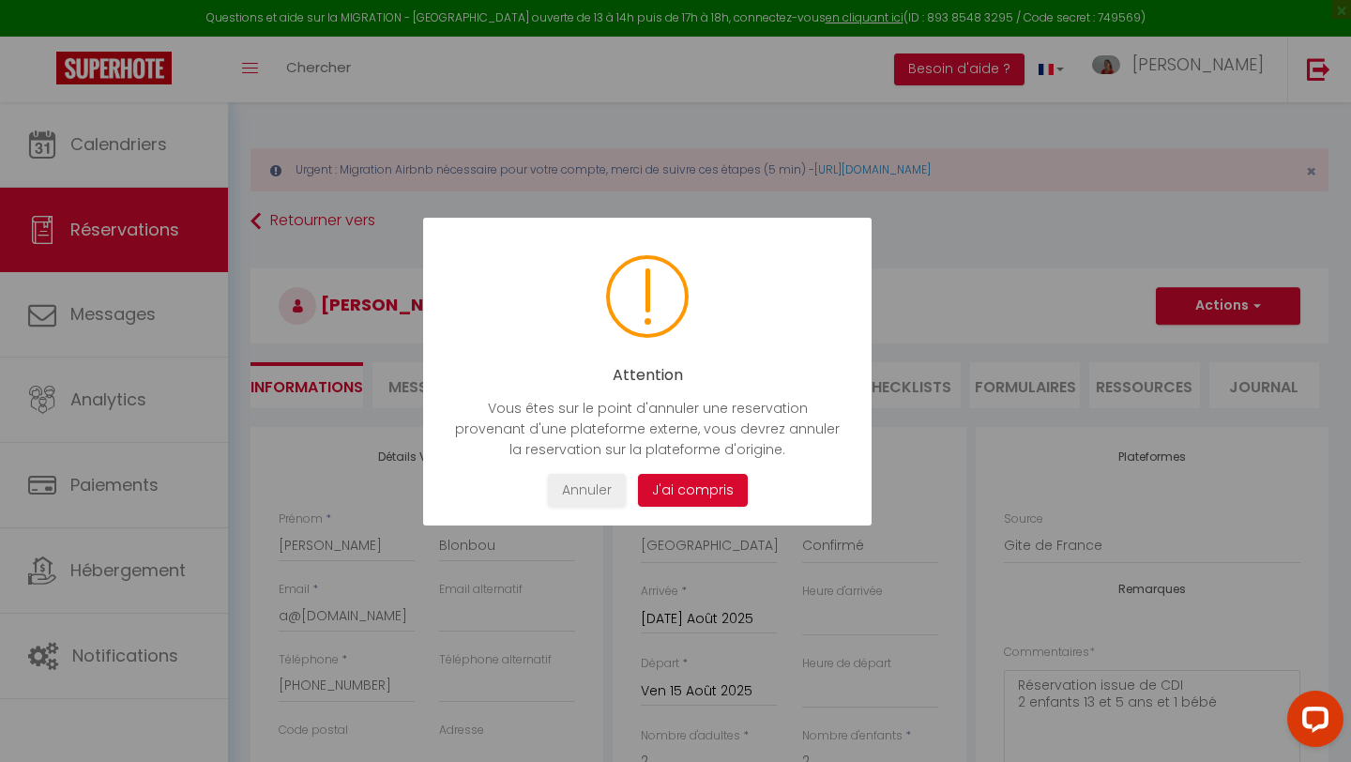
click at [697, 485] on button "J'ai compris" at bounding box center [693, 490] width 110 height 33
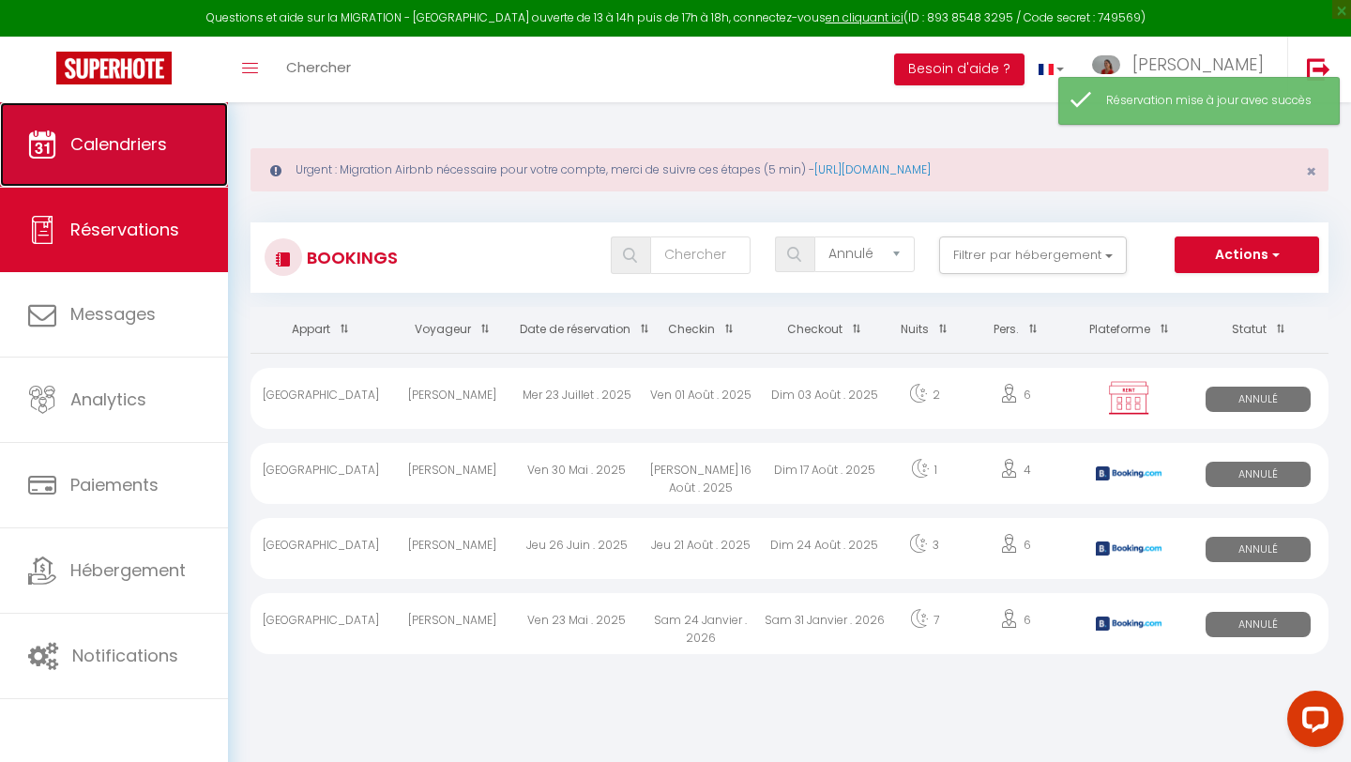
click at [99, 145] on span "Calendriers" at bounding box center [118, 143] width 97 height 23
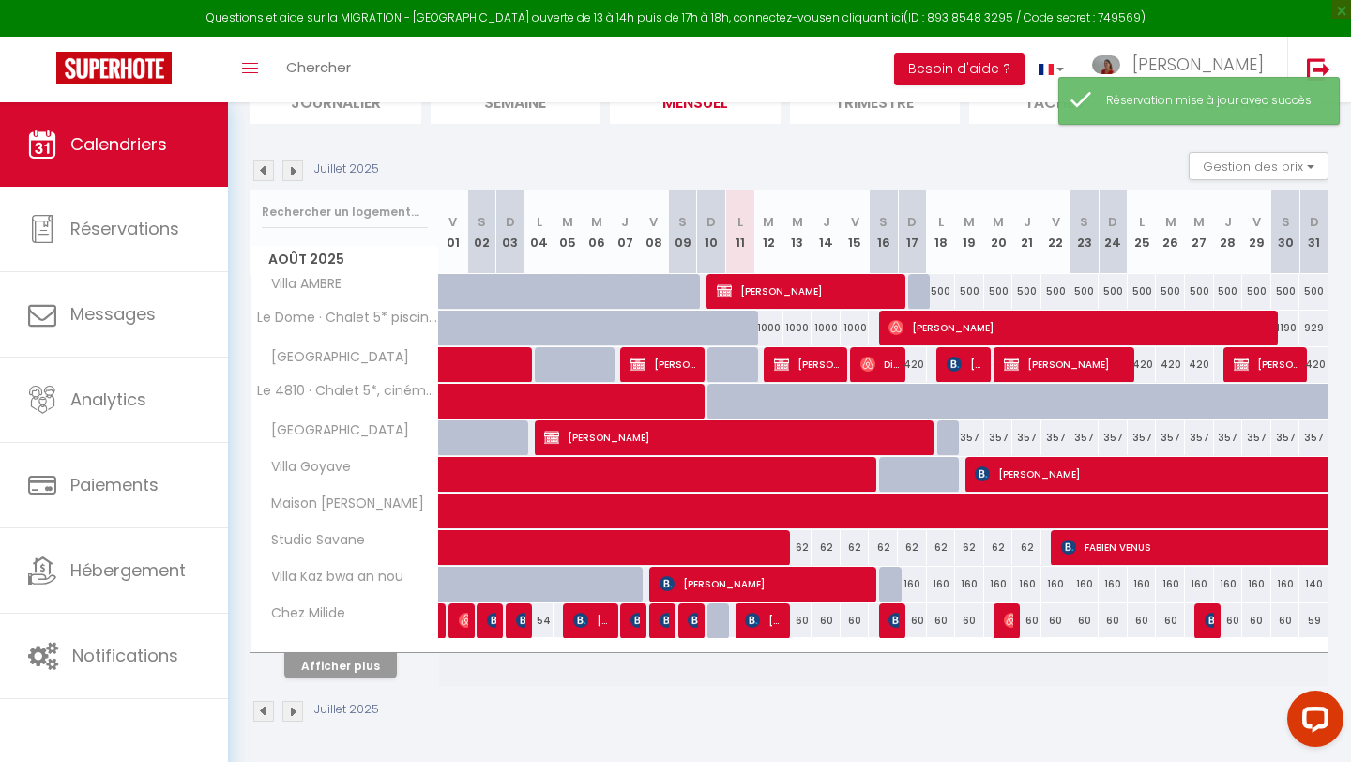
scroll to position [235, 0]
